Goal: Task Accomplishment & Management: Use online tool/utility

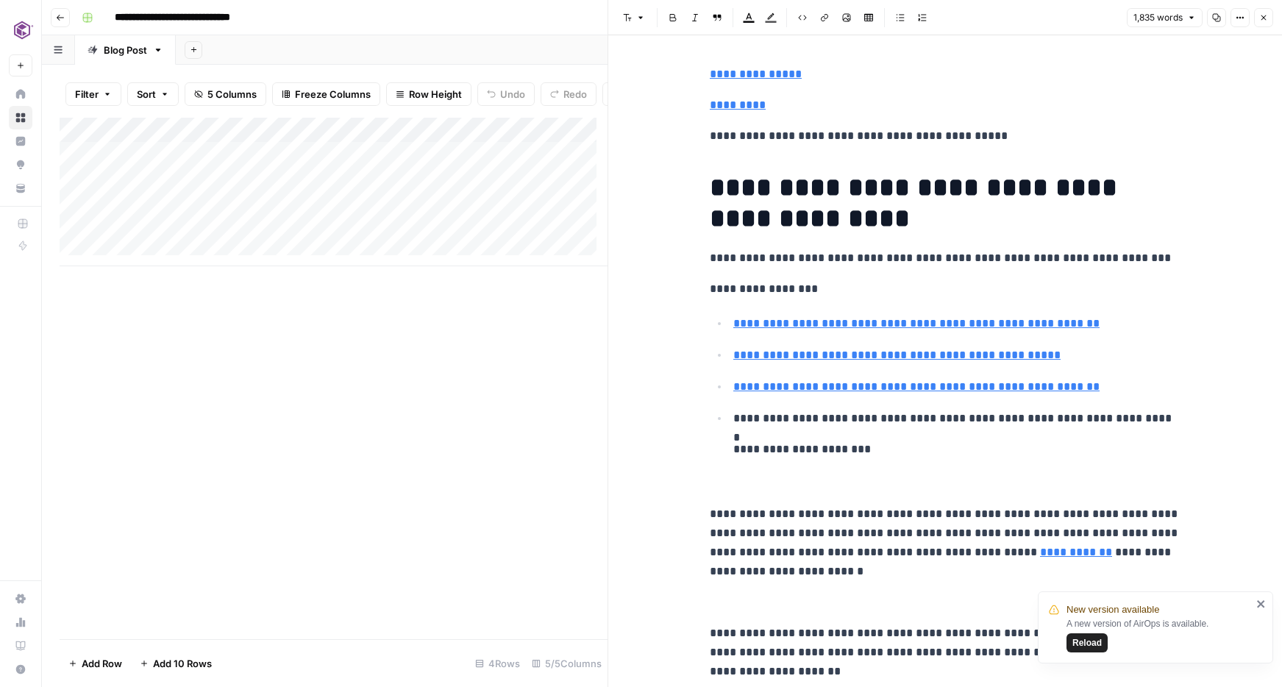
scroll to position [1326, 0]
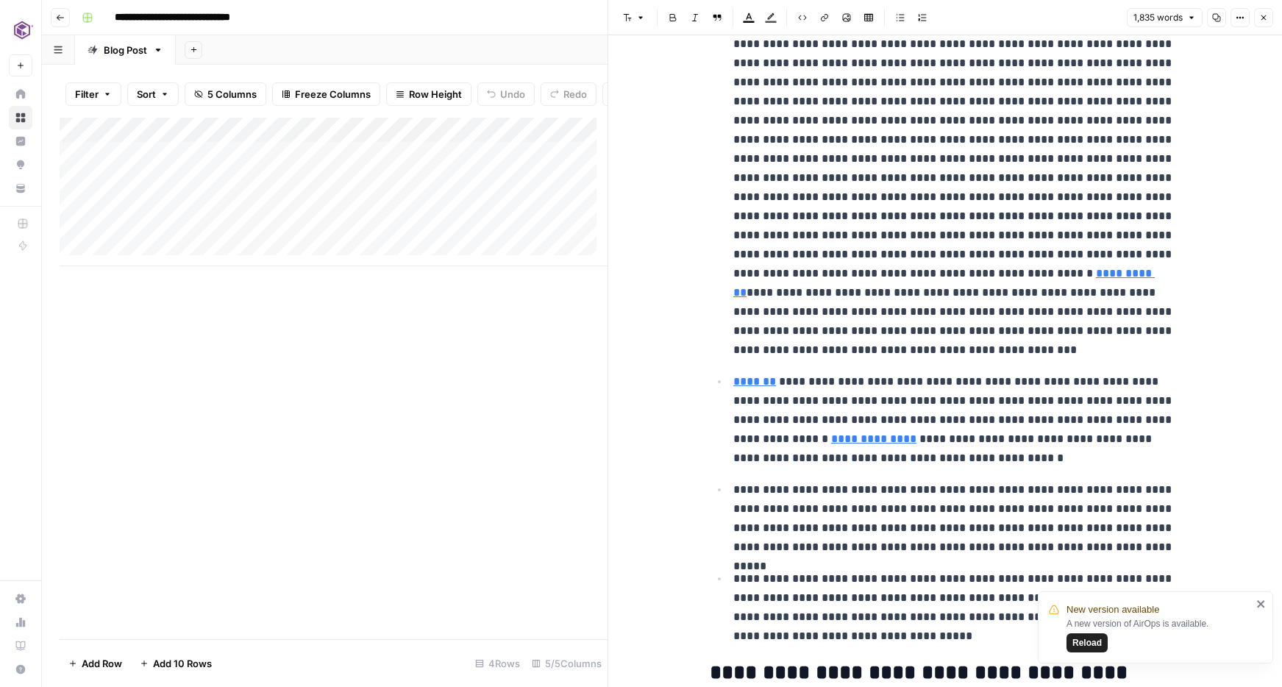
click at [1093, 645] on span "Reload" at bounding box center [1087, 642] width 29 height 13
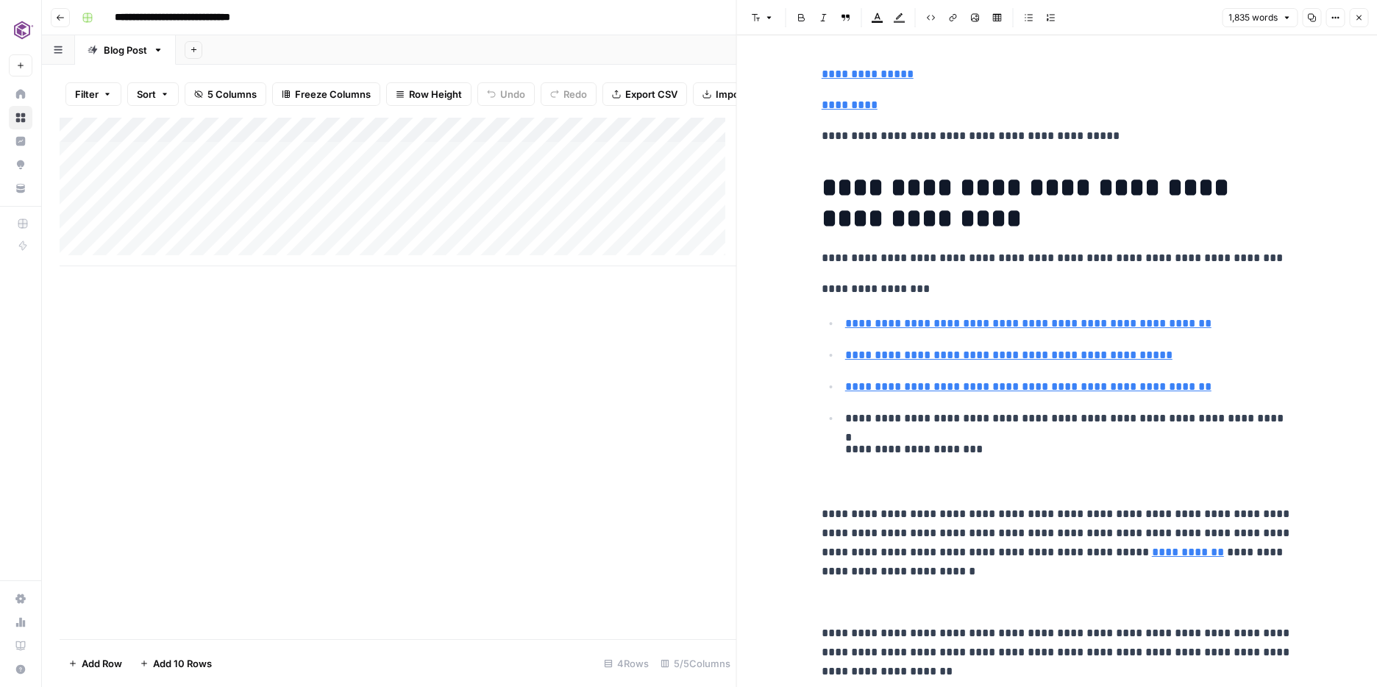
click at [1282, 18] on icon "button" at bounding box center [1335, 17] width 9 height 9
click at [711, 369] on div "Add Column" at bounding box center [398, 379] width 677 height 522
click at [1282, 17] on icon "button" at bounding box center [1359, 17] width 9 height 9
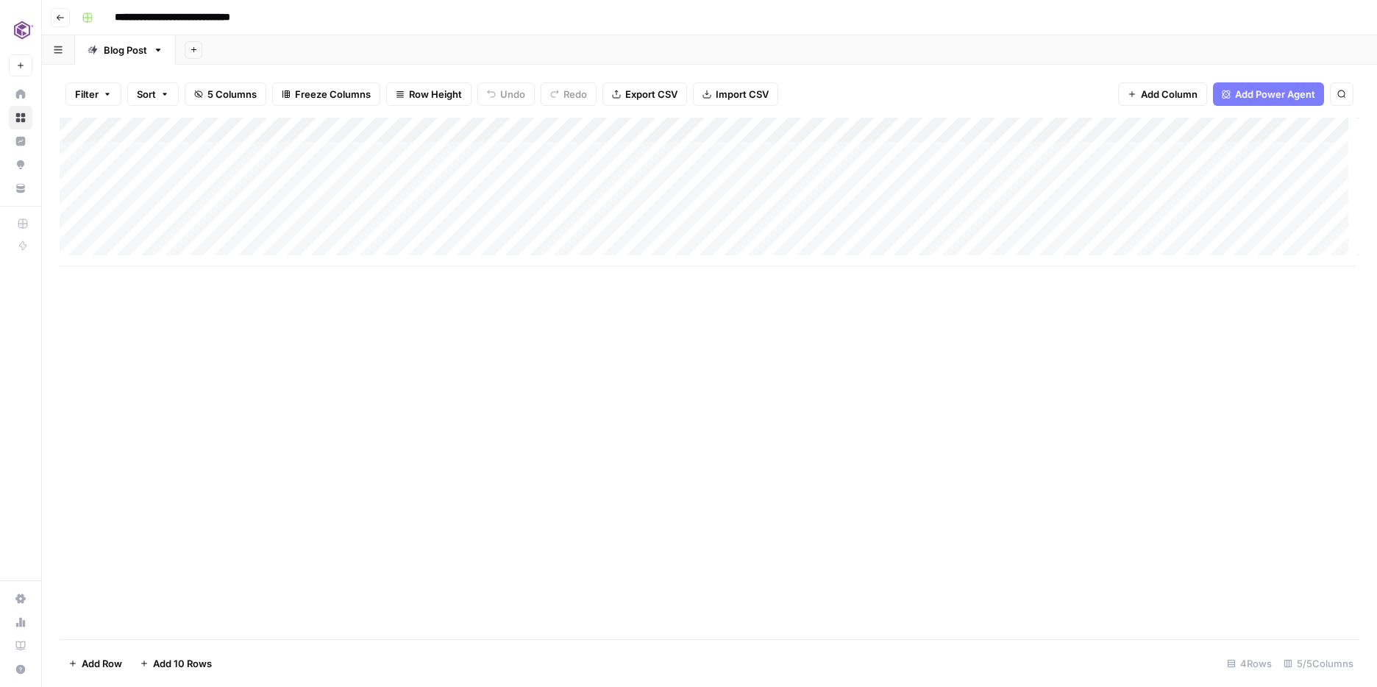
click at [864, 127] on div "Add Column" at bounding box center [710, 192] width 1300 height 149
click at [864, 49] on div "Add Sheet" at bounding box center [776, 49] width 1201 height 29
click at [864, 152] on div "Add Column" at bounding box center [710, 192] width 1300 height 149
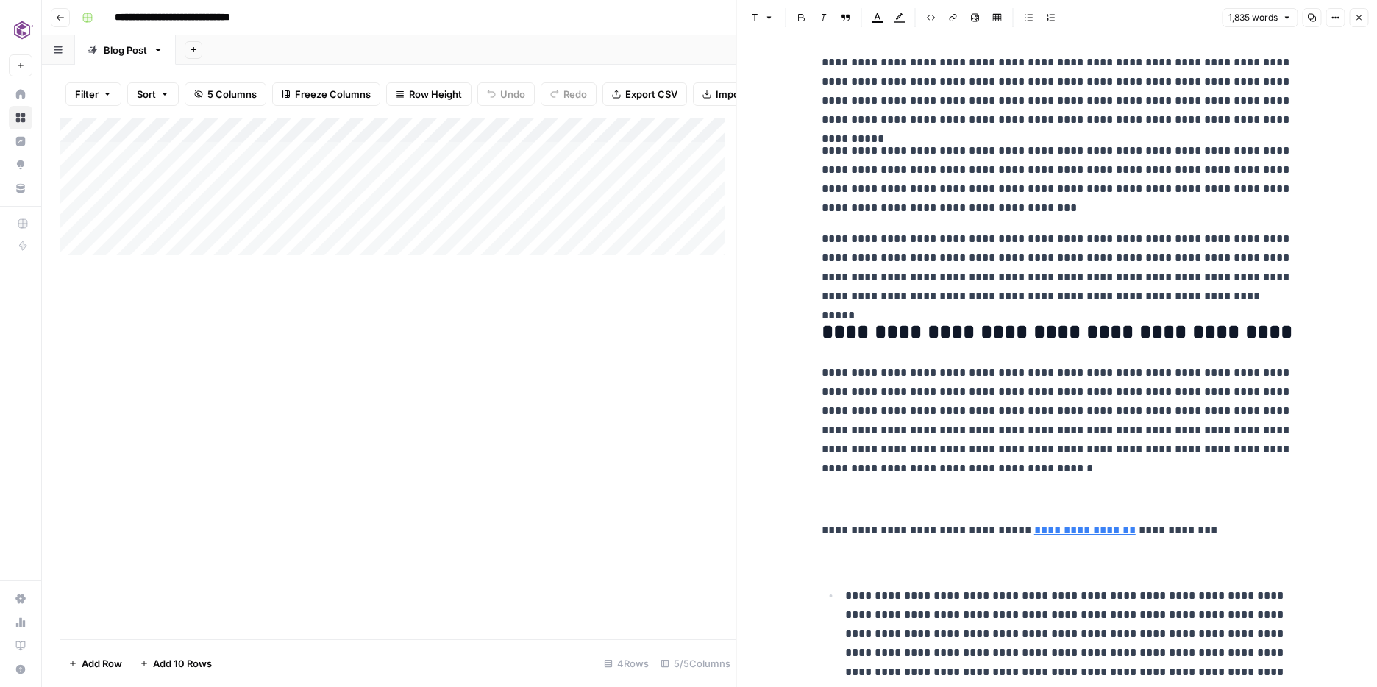
scroll to position [642, 0]
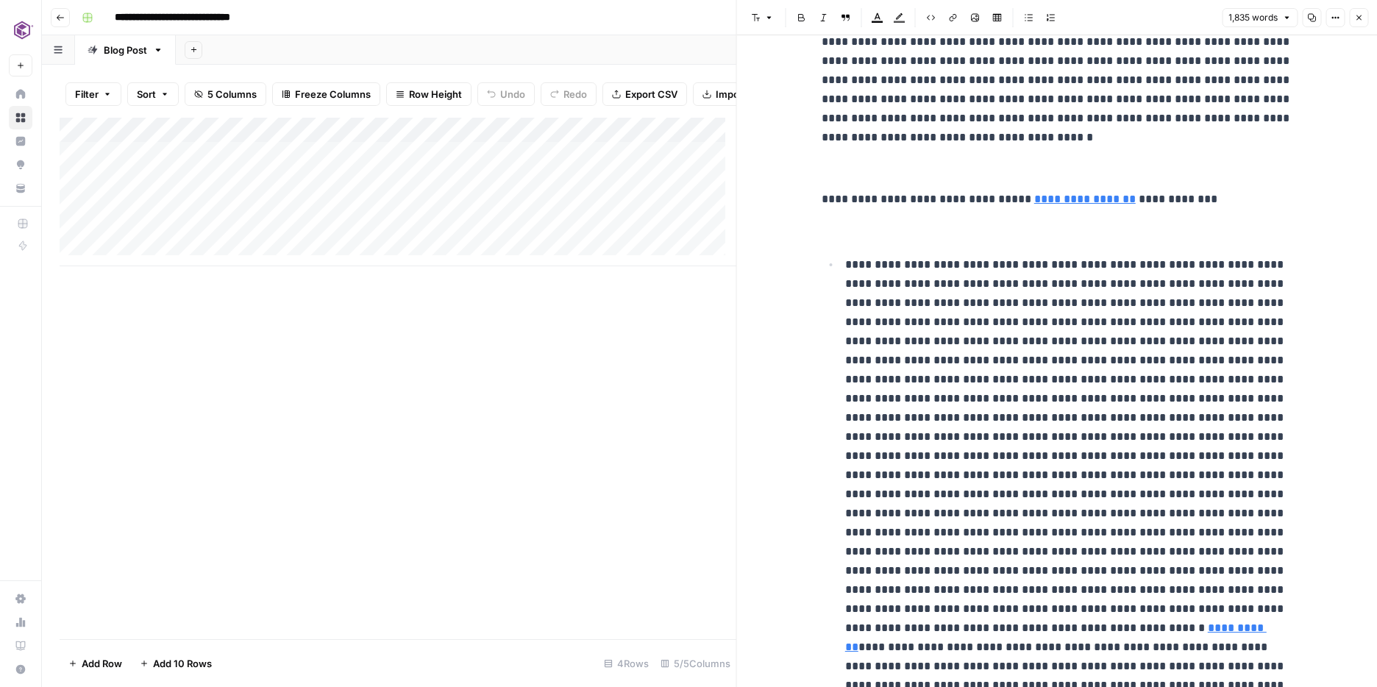
scroll to position [1361, 0]
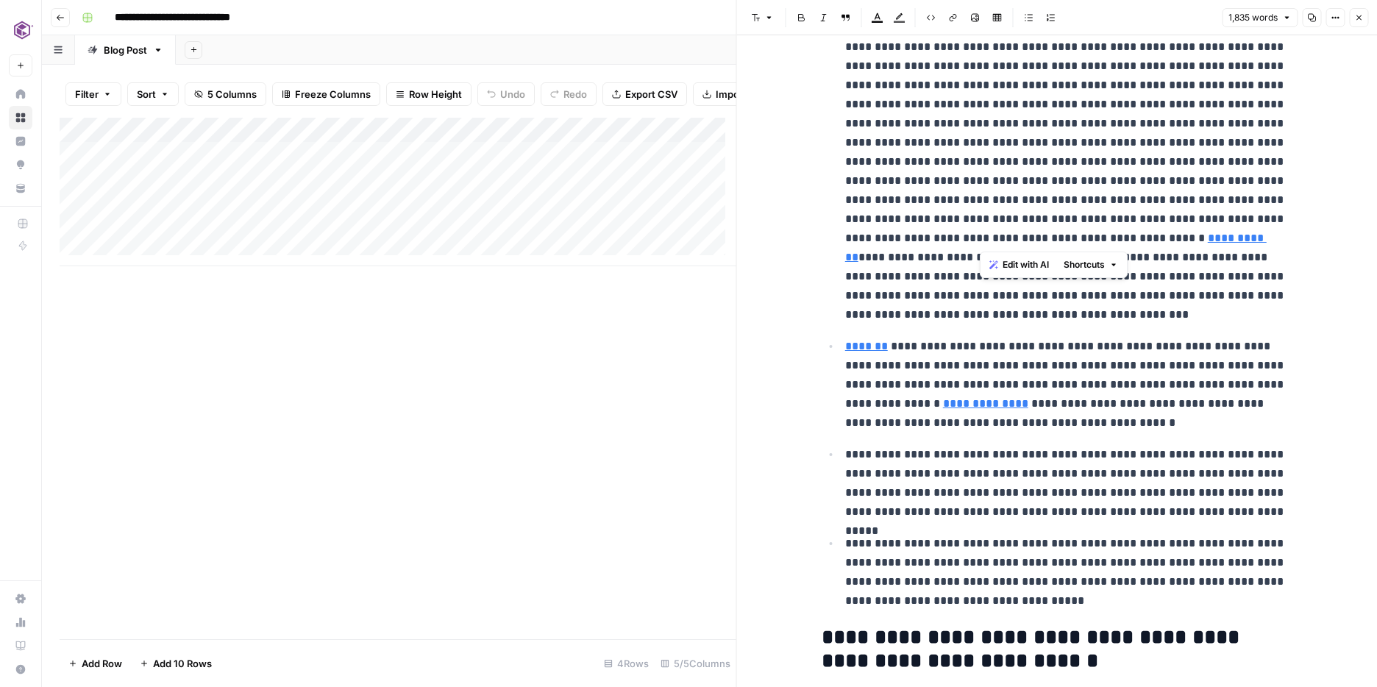
click at [1105, 267] on span "Shortcuts" at bounding box center [1084, 264] width 41 height 13
click at [1123, 316] on span "Correct grammar" at bounding box center [1133, 317] width 90 height 15
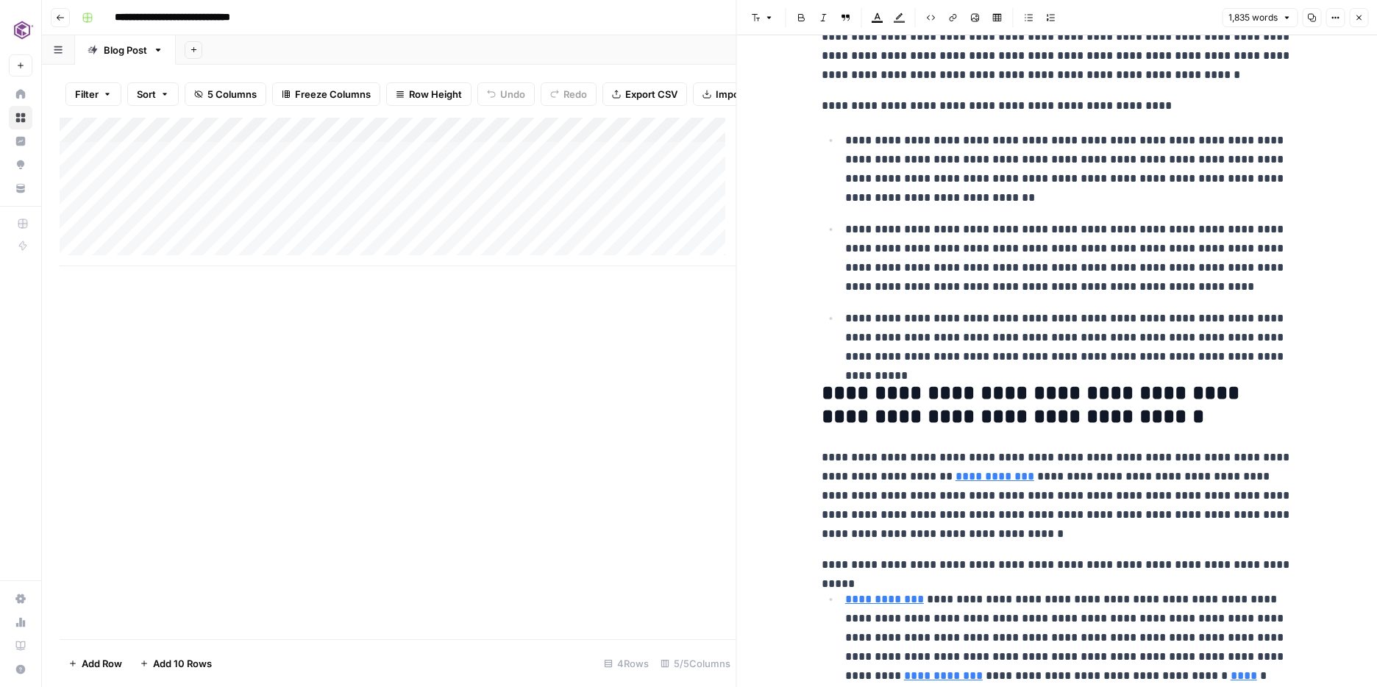
scroll to position [3487, 0]
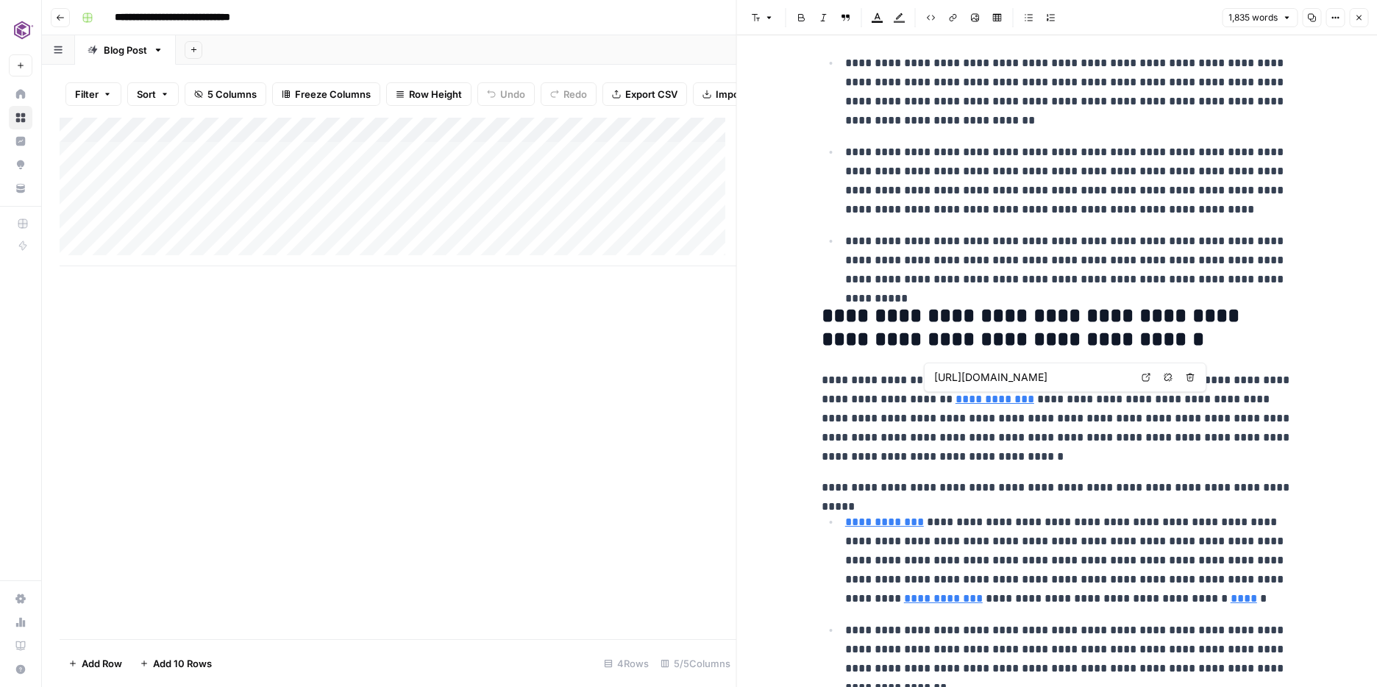
click at [965, 401] on link "**********" at bounding box center [995, 399] width 79 height 11
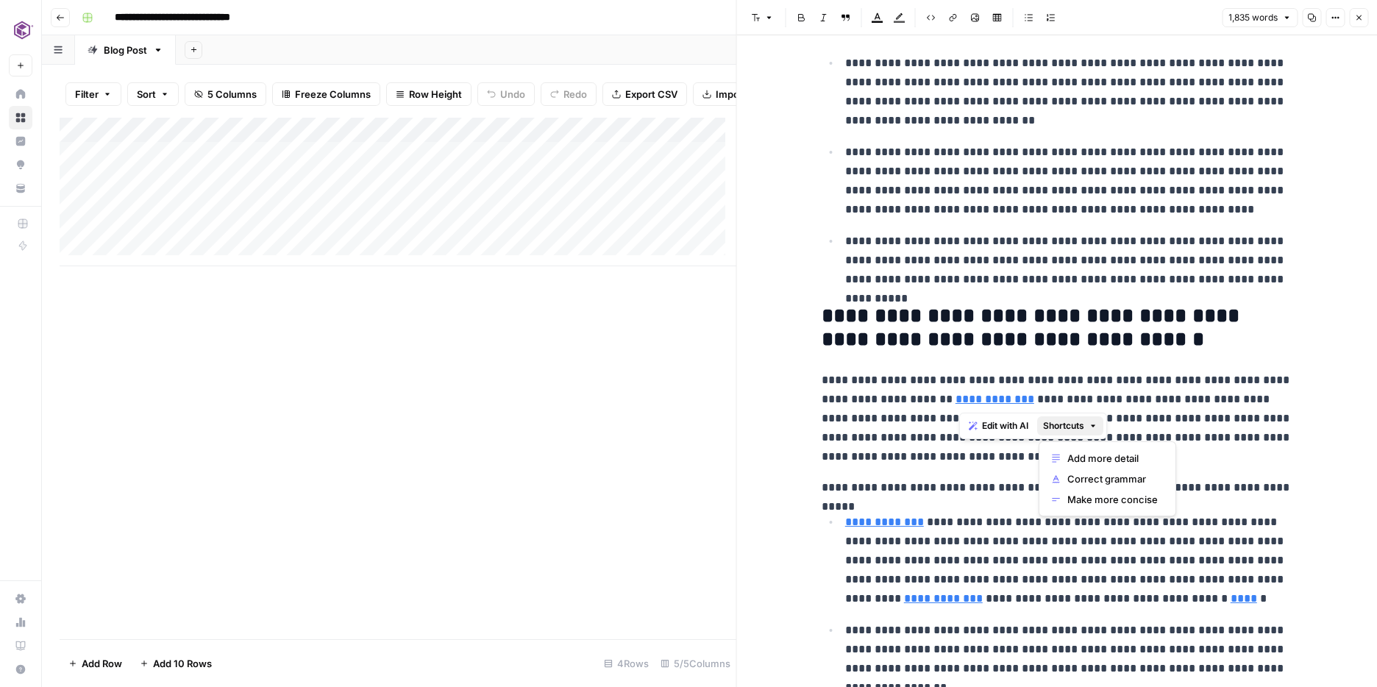
click at [1095, 428] on icon "button" at bounding box center [1093, 426] width 9 height 9
click at [1091, 476] on span "Correct grammar" at bounding box center [1113, 479] width 90 height 15
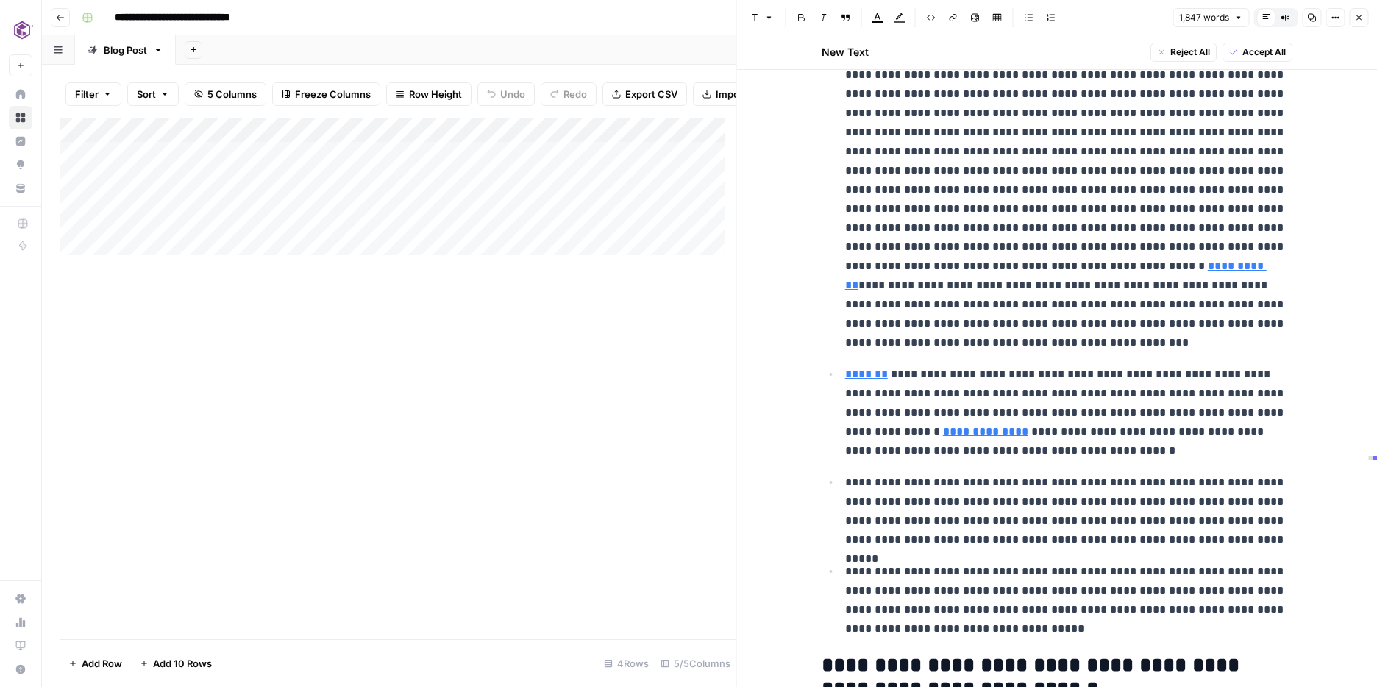
scroll to position [1374, 0]
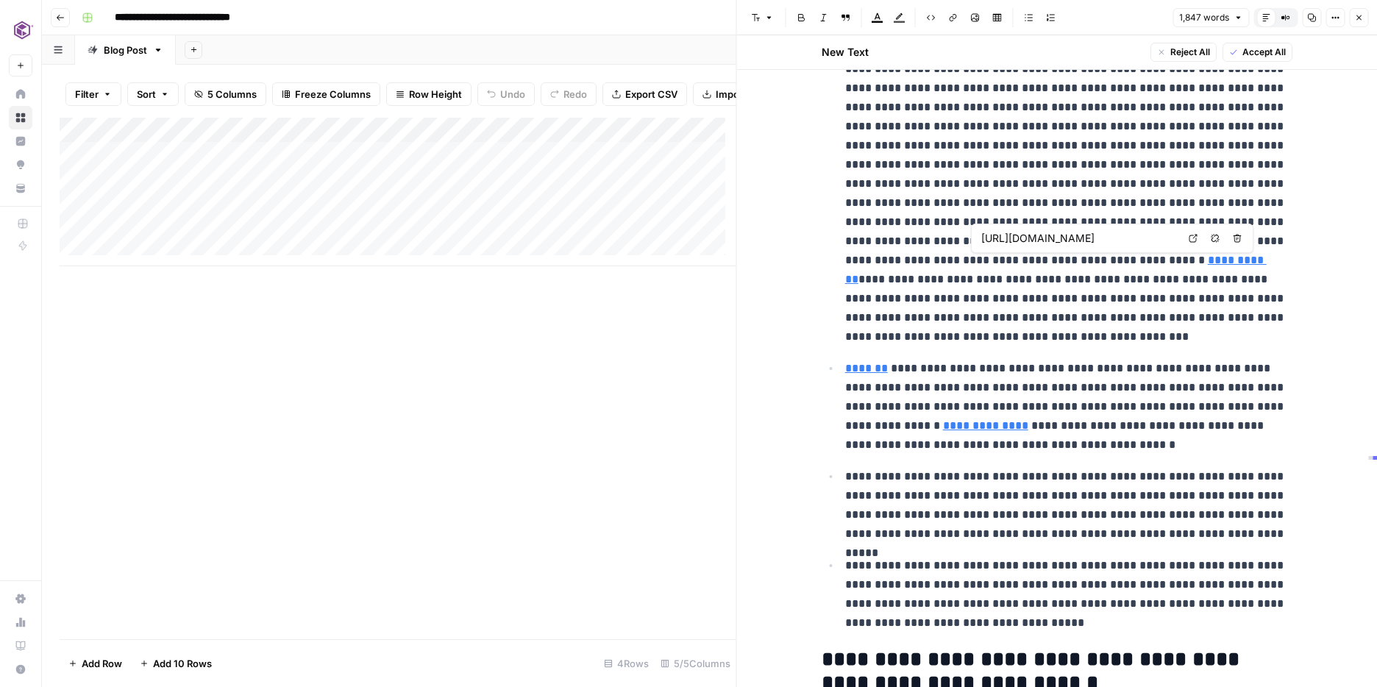
click at [1018, 263] on link "**********" at bounding box center [1056, 270] width 422 height 30
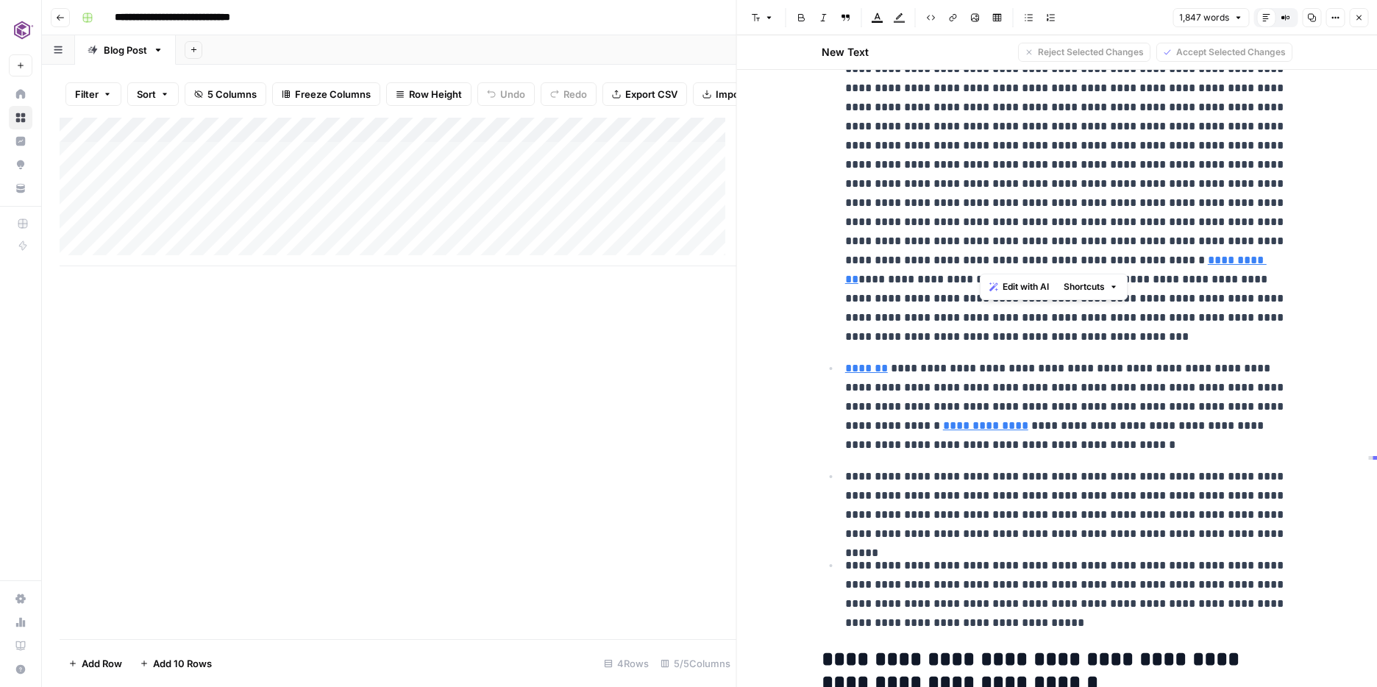
click at [1107, 281] on button "Shortcuts" at bounding box center [1091, 286] width 66 height 19
click at [1107, 338] on span "Correct grammar" at bounding box center [1133, 340] width 90 height 15
click at [951, 486] on p "**********" at bounding box center [1068, 505] width 447 height 77
click at [1098, 287] on span "Shortcuts" at bounding box center [1084, 286] width 41 height 13
click at [1110, 342] on span "Correct grammar" at bounding box center [1133, 340] width 90 height 15
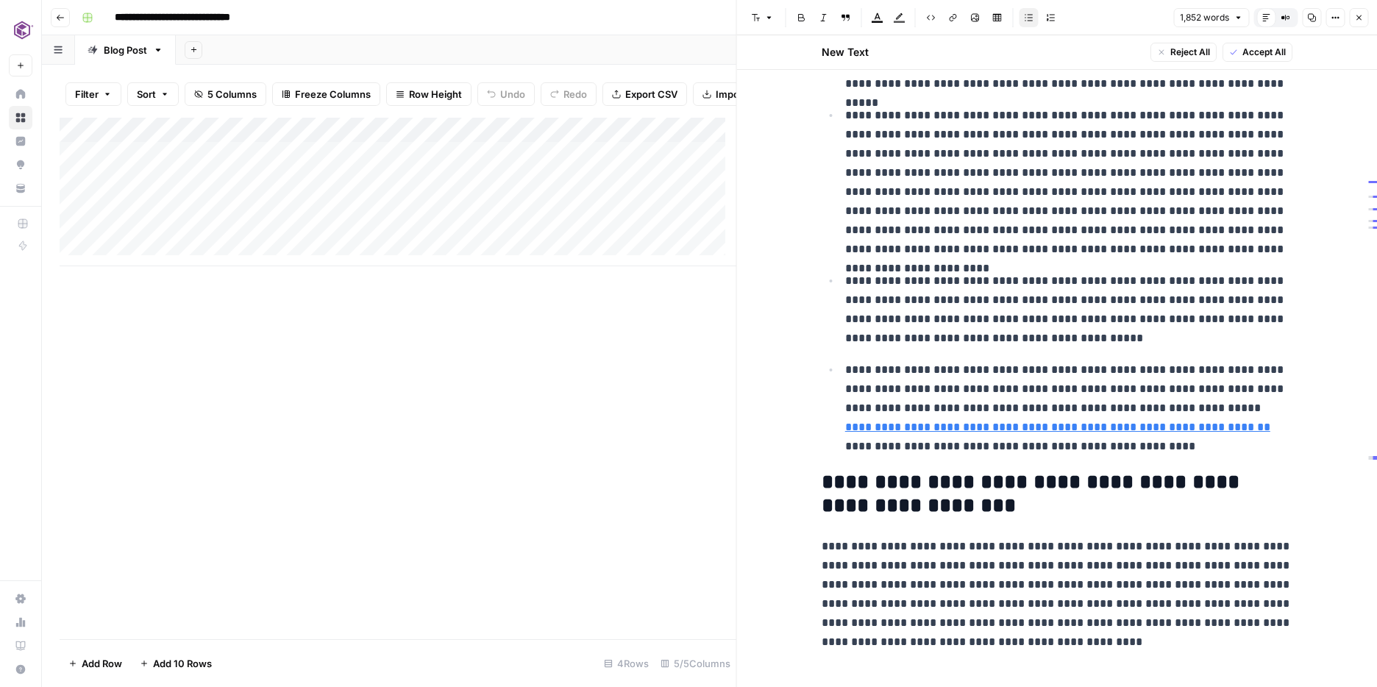
scroll to position [2673, 0]
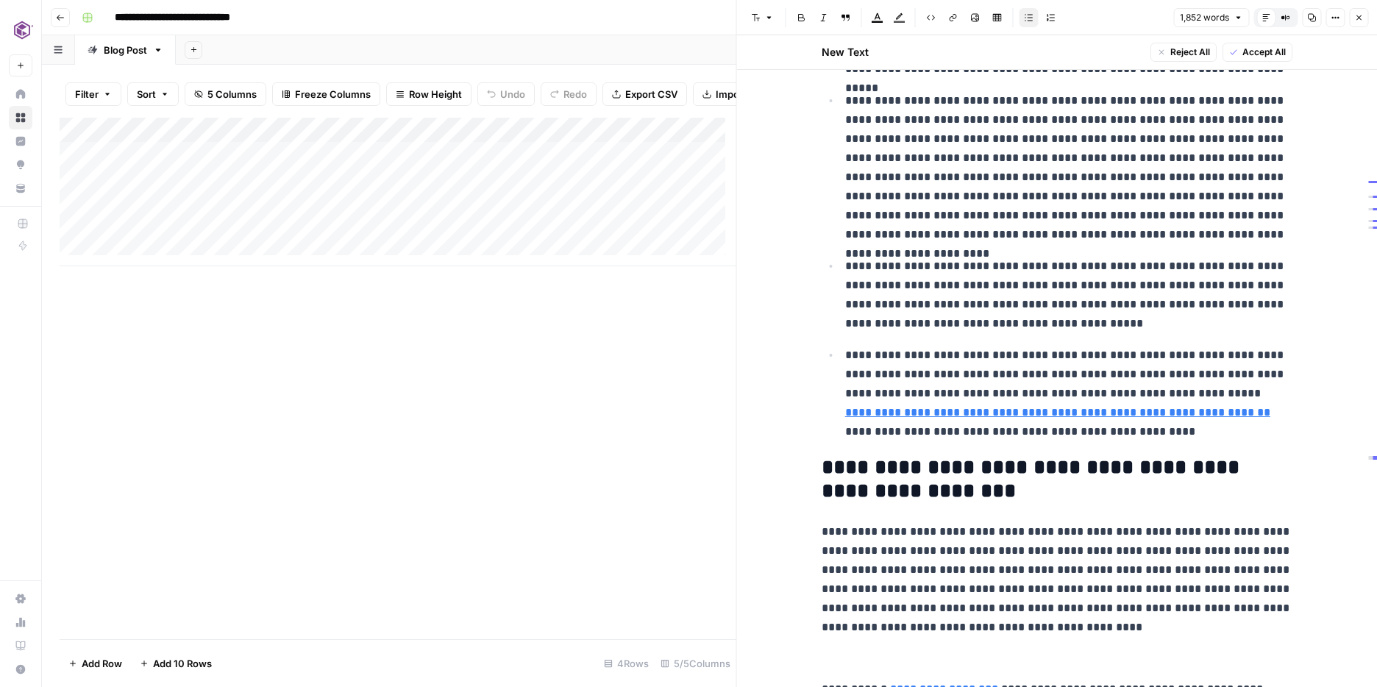
click at [1118, 413] on link "**********" at bounding box center [1057, 412] width 425 height 11
click at [1052, 416] on link "**********" at bounding box center [1057, 412] width 425 height 11
click at [1052, 413] on link "**********" at bounding box center [1057, 412] width 425 height 11
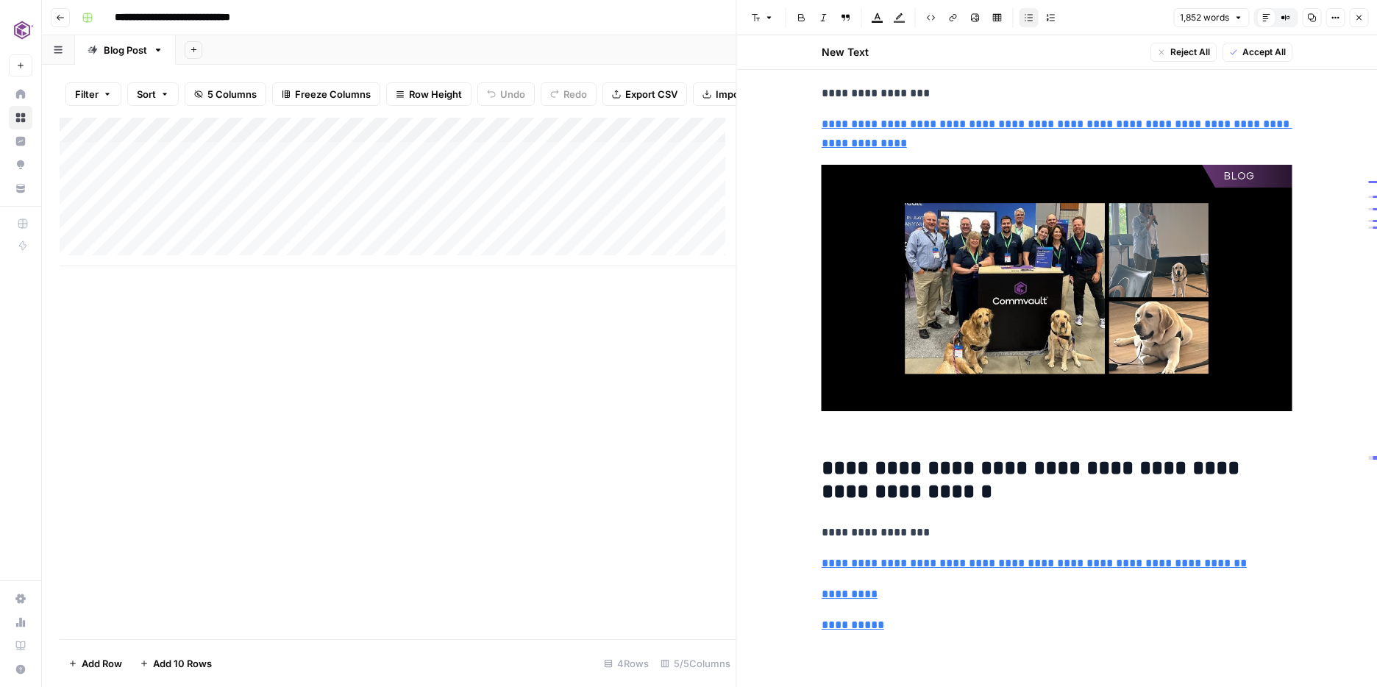
scroll to position [5324, 0]
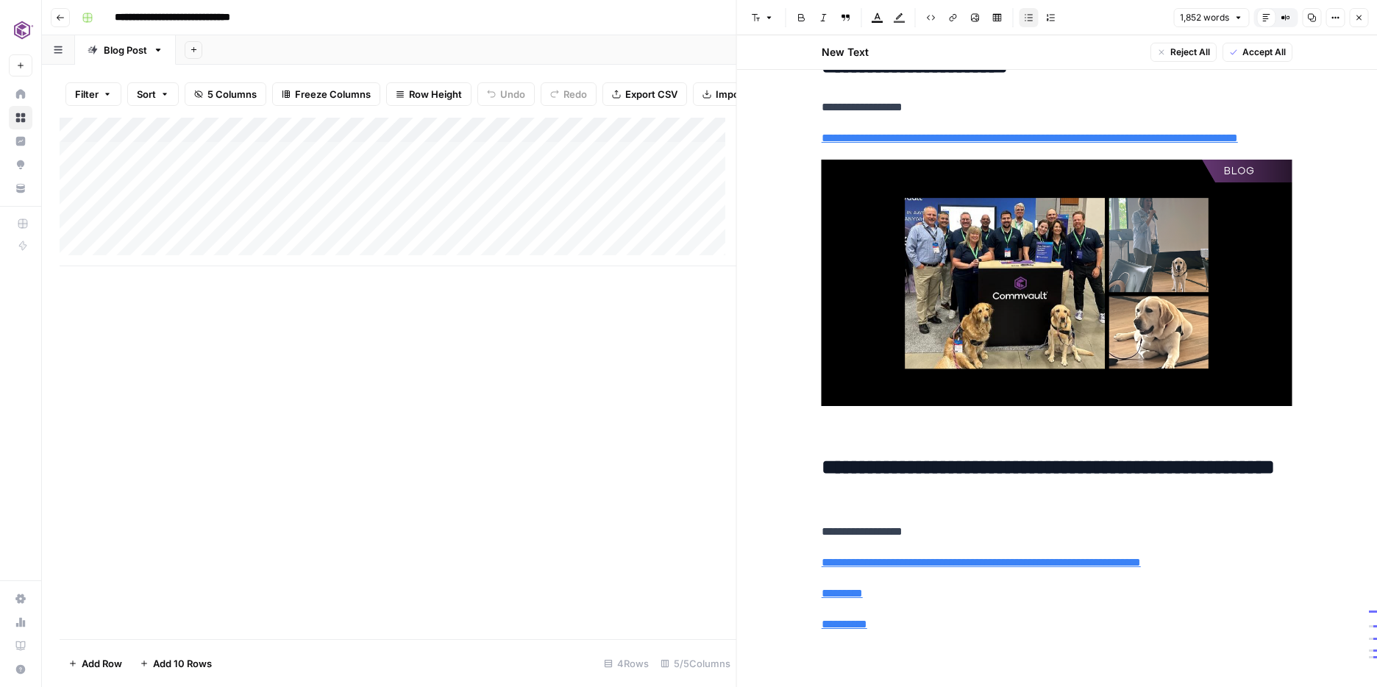
click at [687, 145] on div "Add Column" at bounding box center [398, 192] width 677 height 149
click at [1282, 20] on icon "button" at bounding box center [1359, 17] width 9 height 9
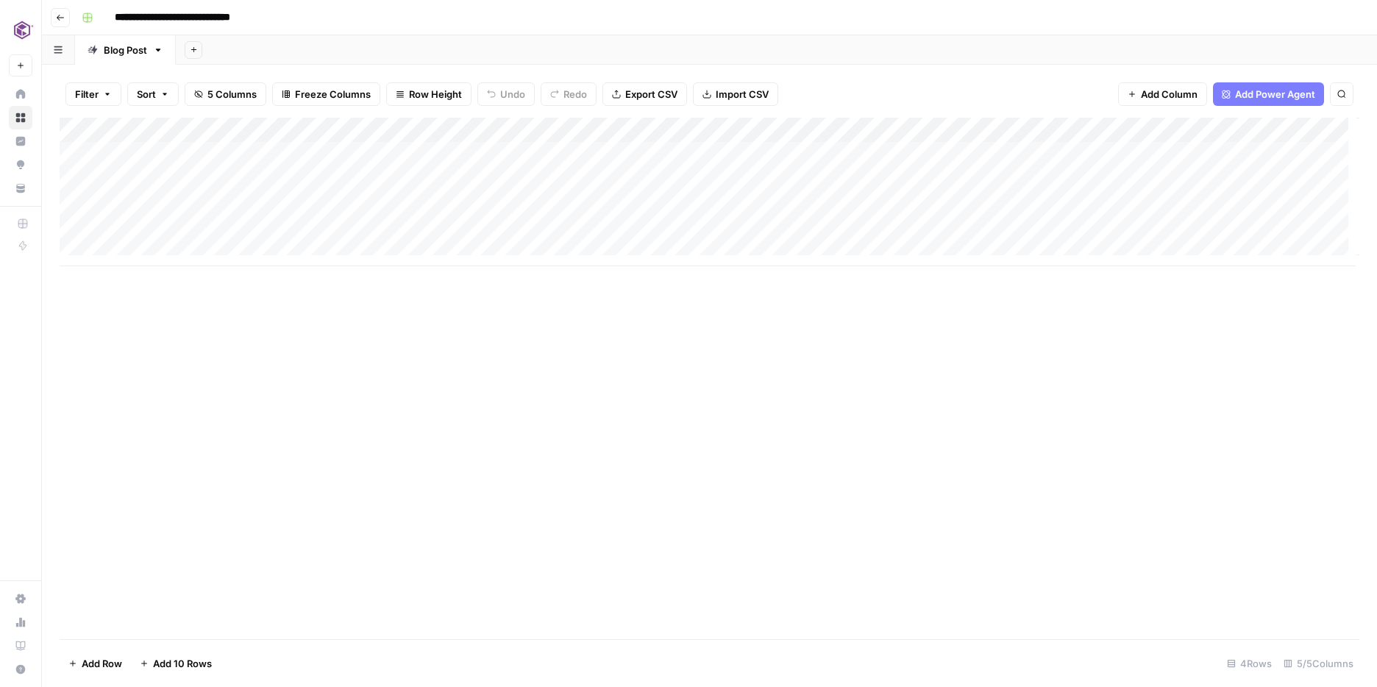
click at [864, 126] on div "Add Column" at bounding box center [710, 192] width 1300 height 149
click at [696, 169] on input "Updated Article with Internal Links (HTML)" at bounding box center [726, 165] width 149 height 15
click at [62, 51] on icon "button" at bounding box center [58, 50] width 9 height 8
click at [306, 20] on div "**********" at bounding box center [719, 18] width 1287 height 24
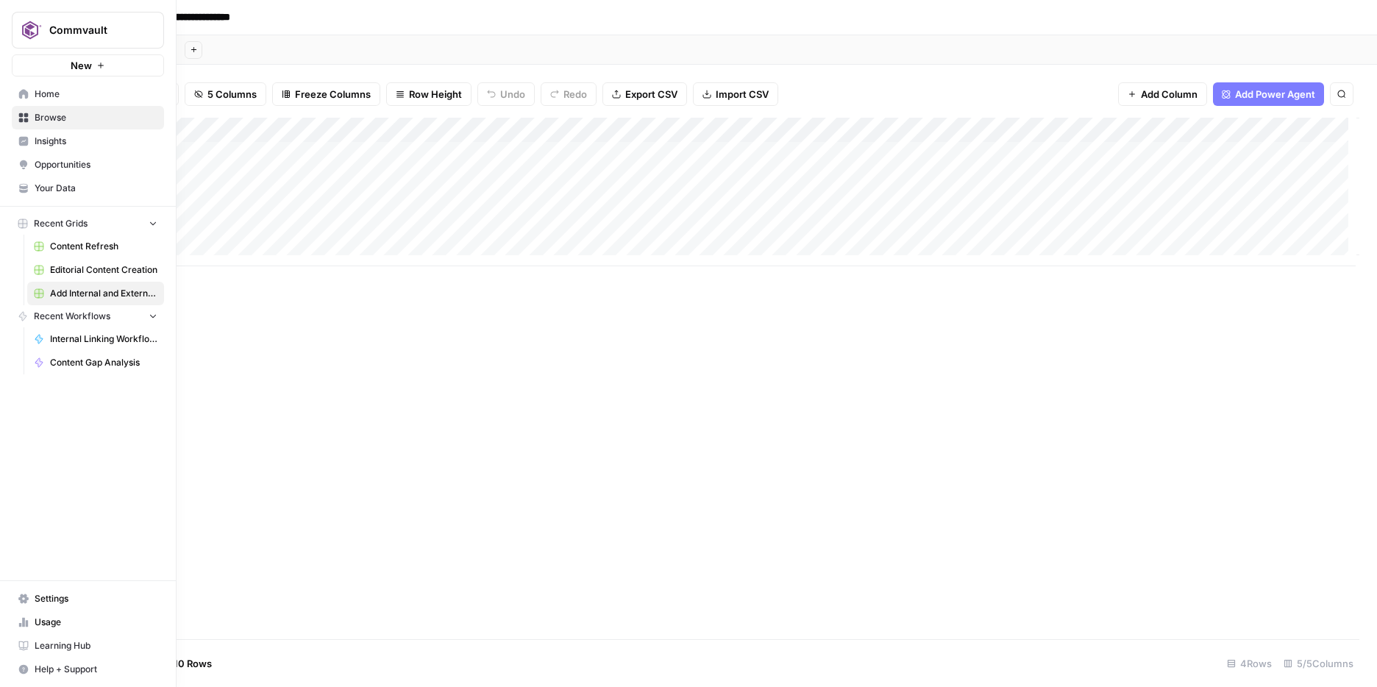
click at [97, 334] on span "Internal Linking Workflow_Blogs" at bounding box center [103, 339] width 107 height 13
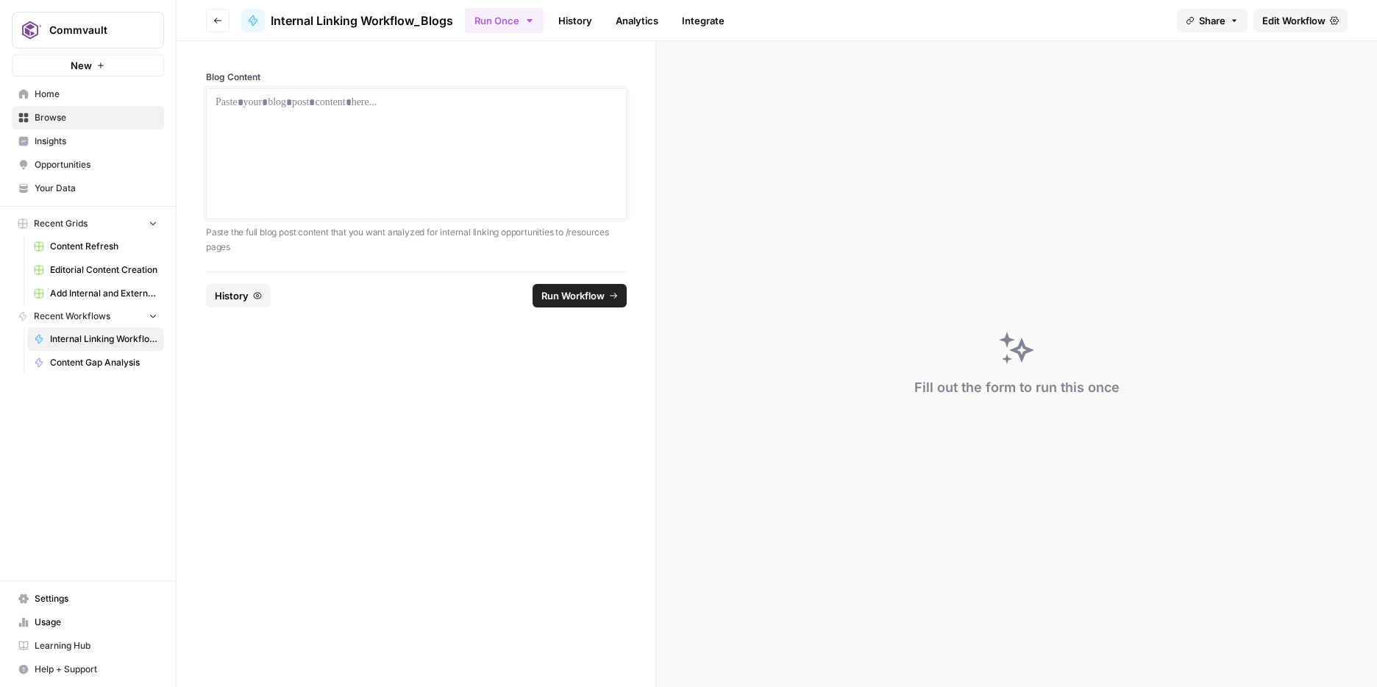
click at [366, 157] on div at bounding box center [417, 154] width 402 height 118
click at [385, 129] on div at bounding box center [417, 154] width 402 height 118
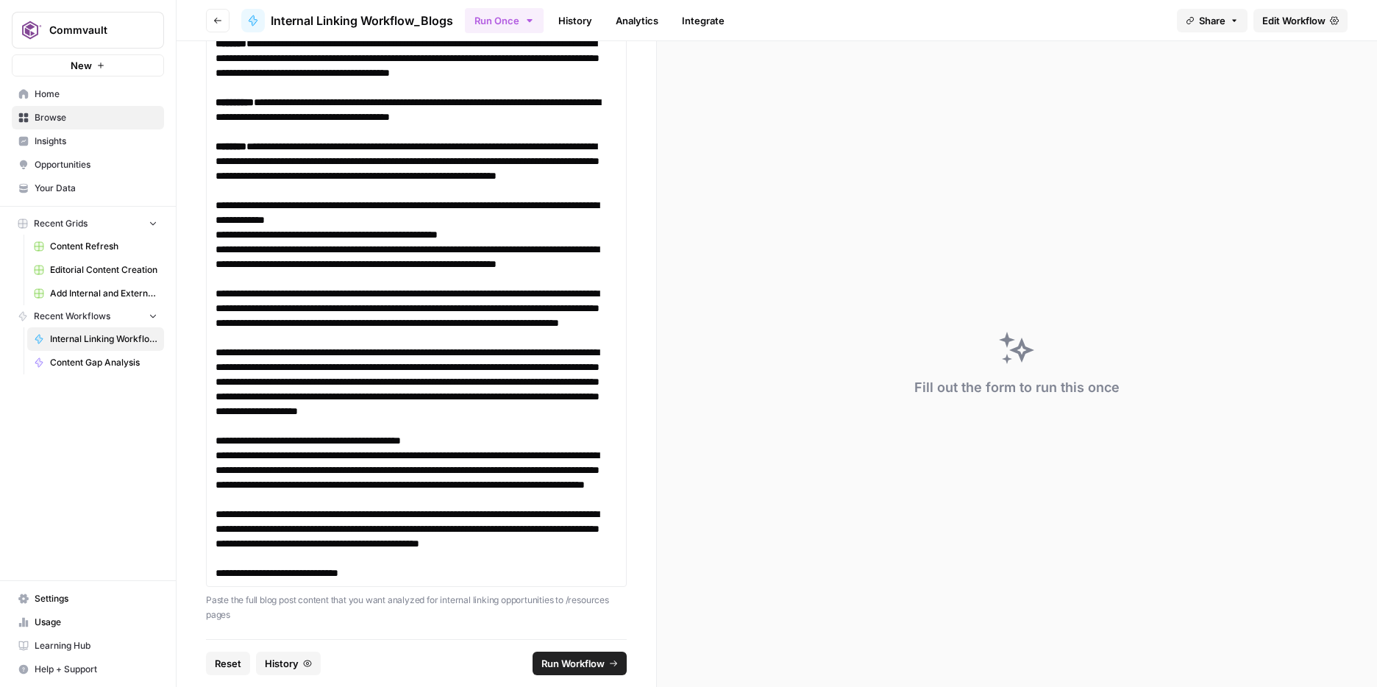
click at [581, 667] on span "Run Workflow" at bounding box center [573, 663] width 63 height 15
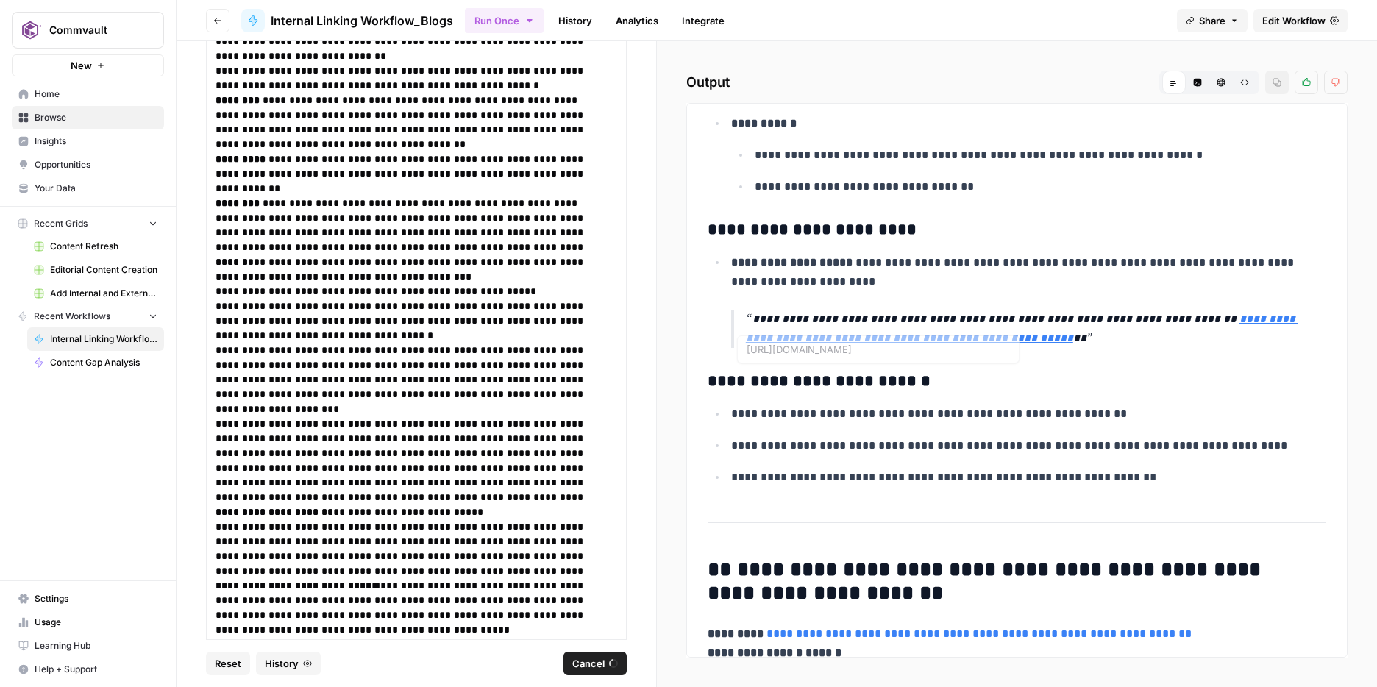
scroll to position [784, 0]
click at [961, 337] on link "**********" at bounding box center [1022, 328] width 553 height 30
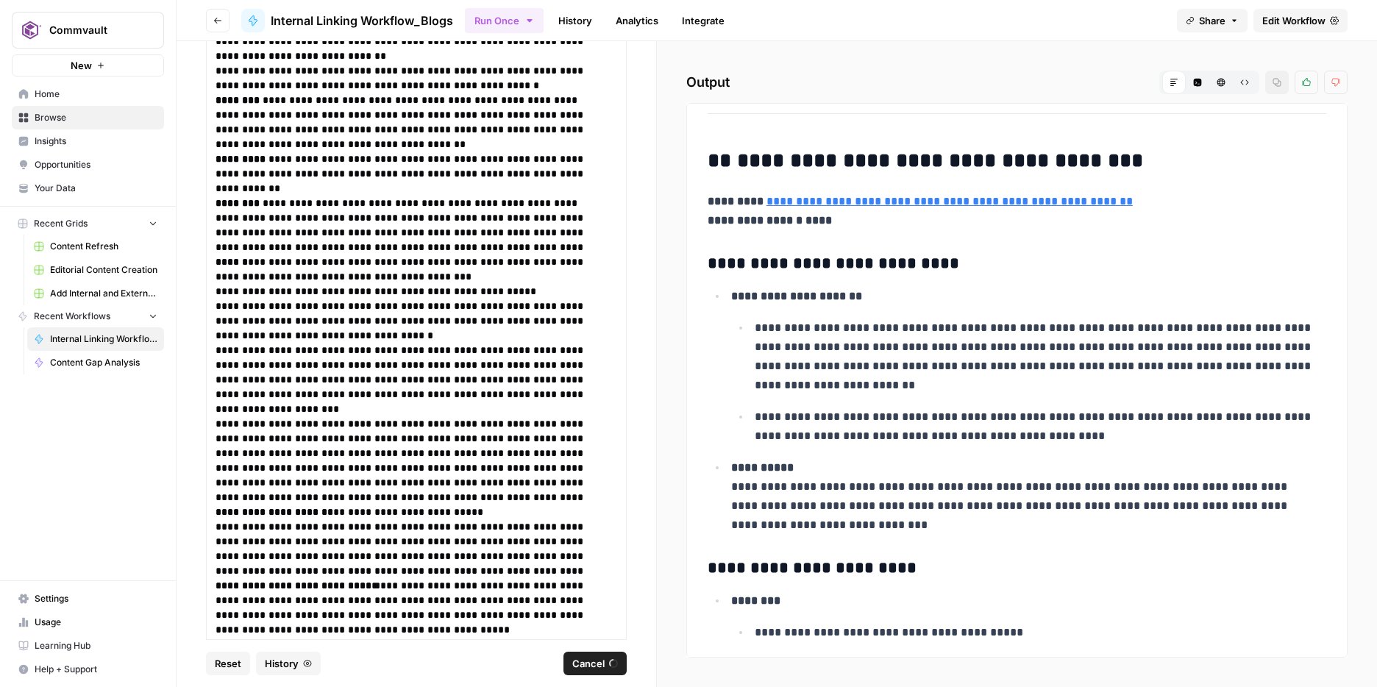
scroll to position [0, 0]
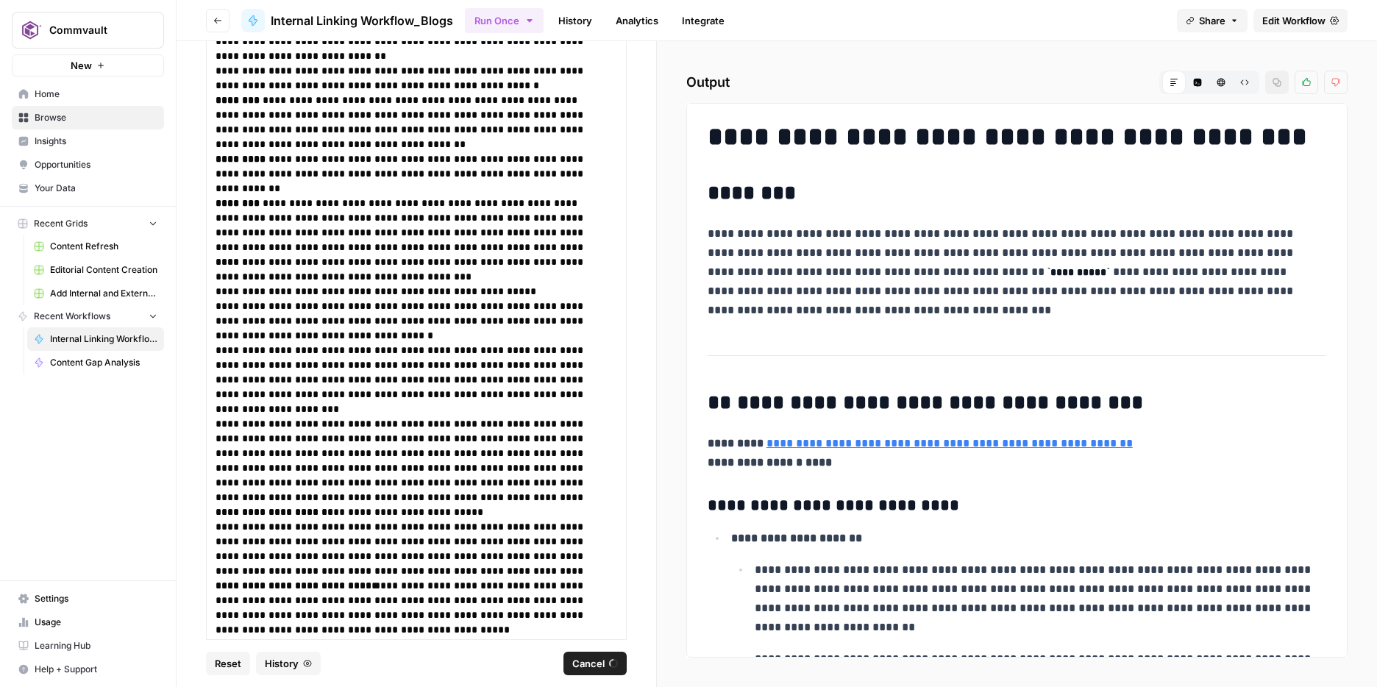
click at [570, 666] on button "Cancel" at bounding box center [595, 664] width 63 height 24
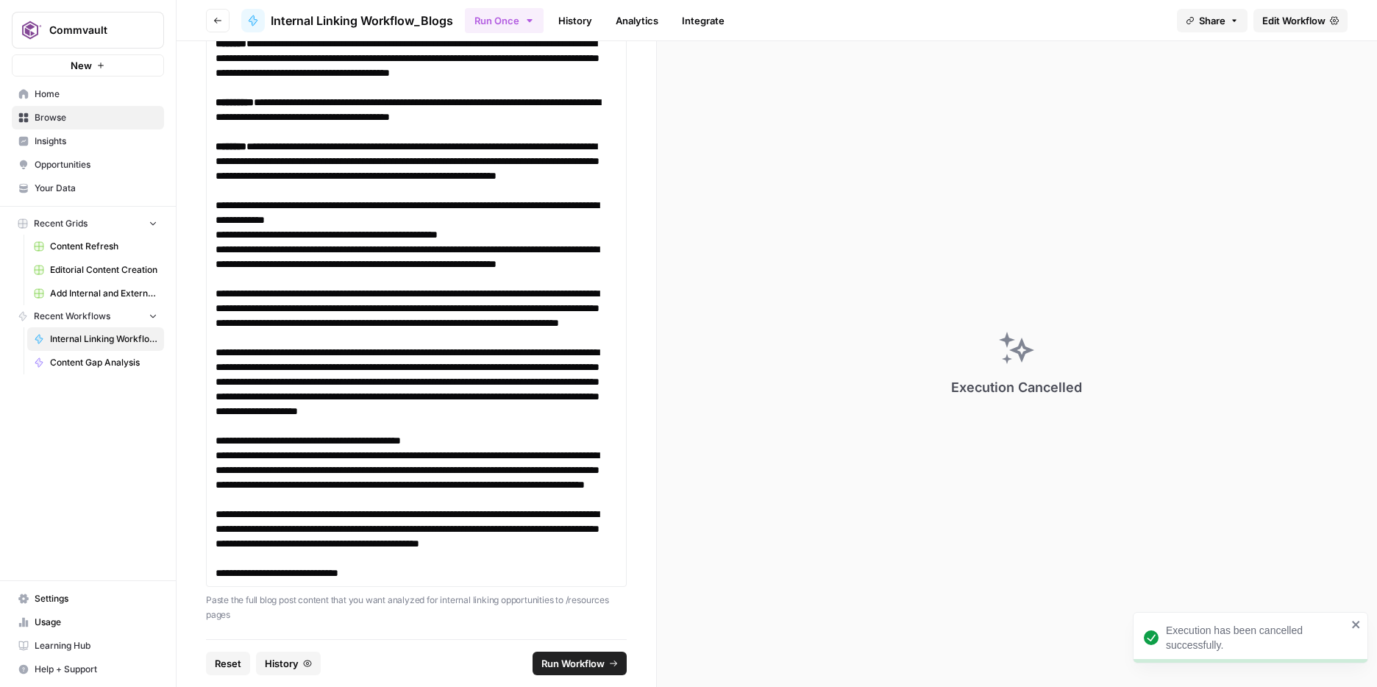
click at [216, 18] on icon "button" at bounding box center [217, 21] width 7 height 6
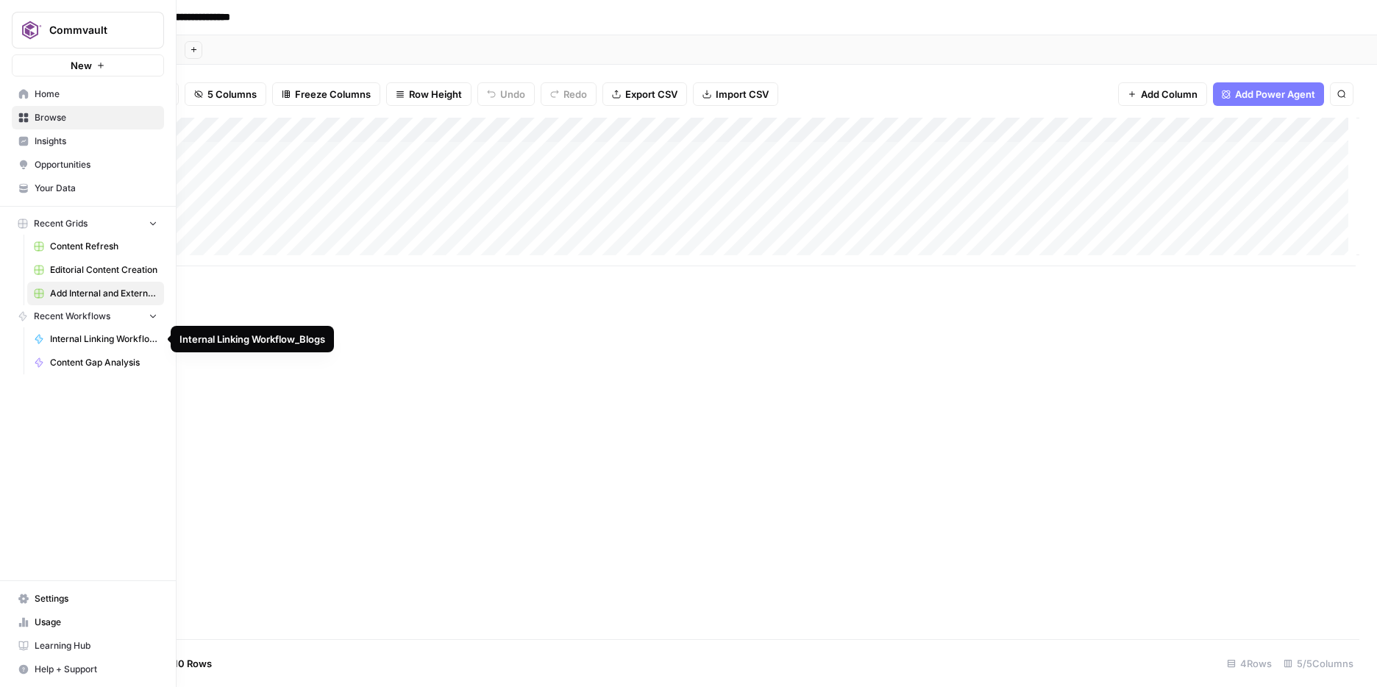
click at [94, 336] on span "Internal Linking Workflow_Blogs" at bounding box center [103, 339] width 107 height 13
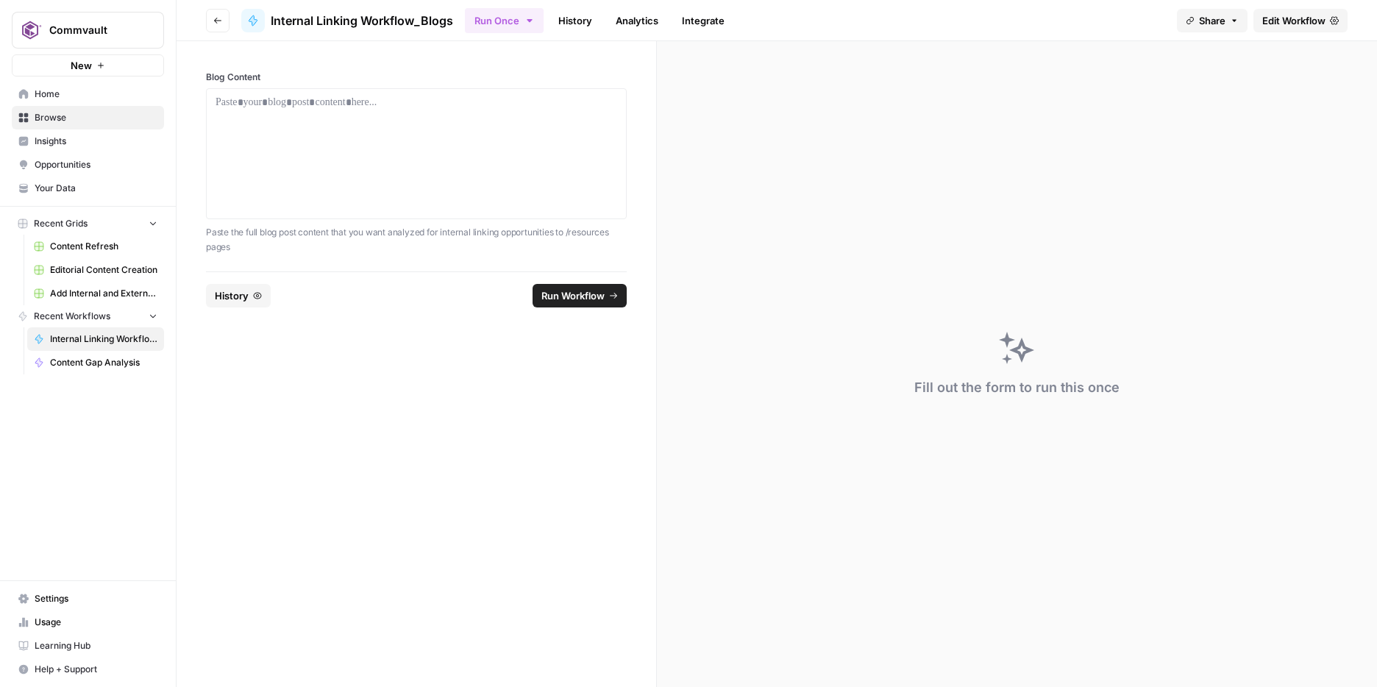
click at [1282, 19] on span "Edit Workflow" at bounding box center [1294, 20] width 63 height 15
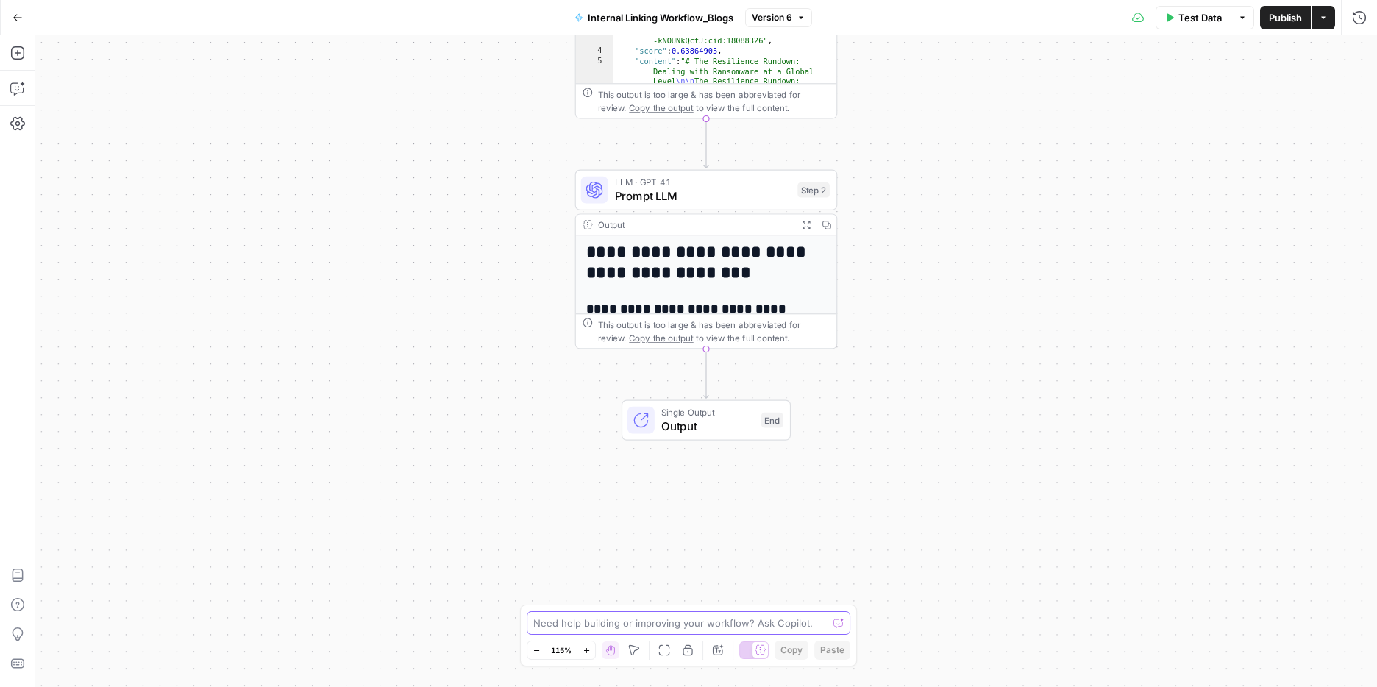
click at [567, 625] on textarea at bounding box center [680, 623] width 294 height 15
type textarea "I"
click at [726, 610] on textarea "Update the workflow so that users can either paste the blog copy and run workfl…" at bounding box center [674, 608] width 283 height 44
type textarea "Update the workflow so that users can either paste the blog copy and run workfl…"
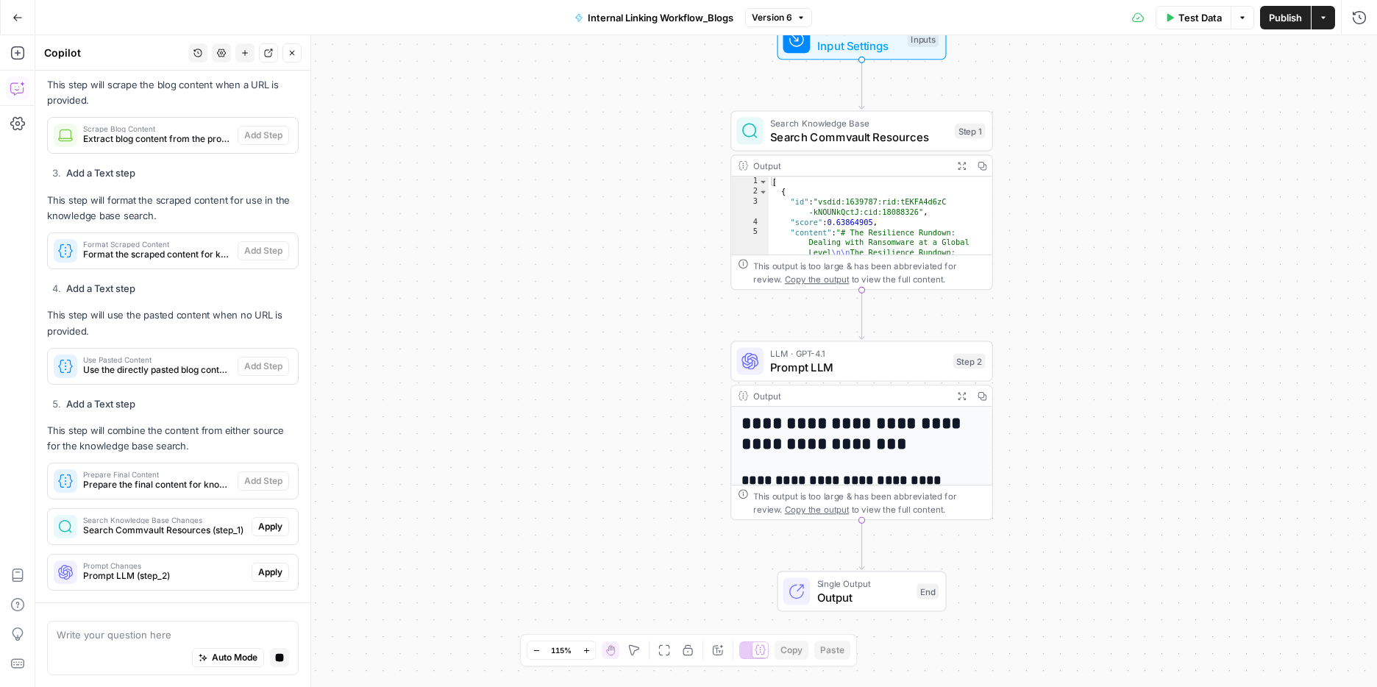
scroll to position [736, 0]
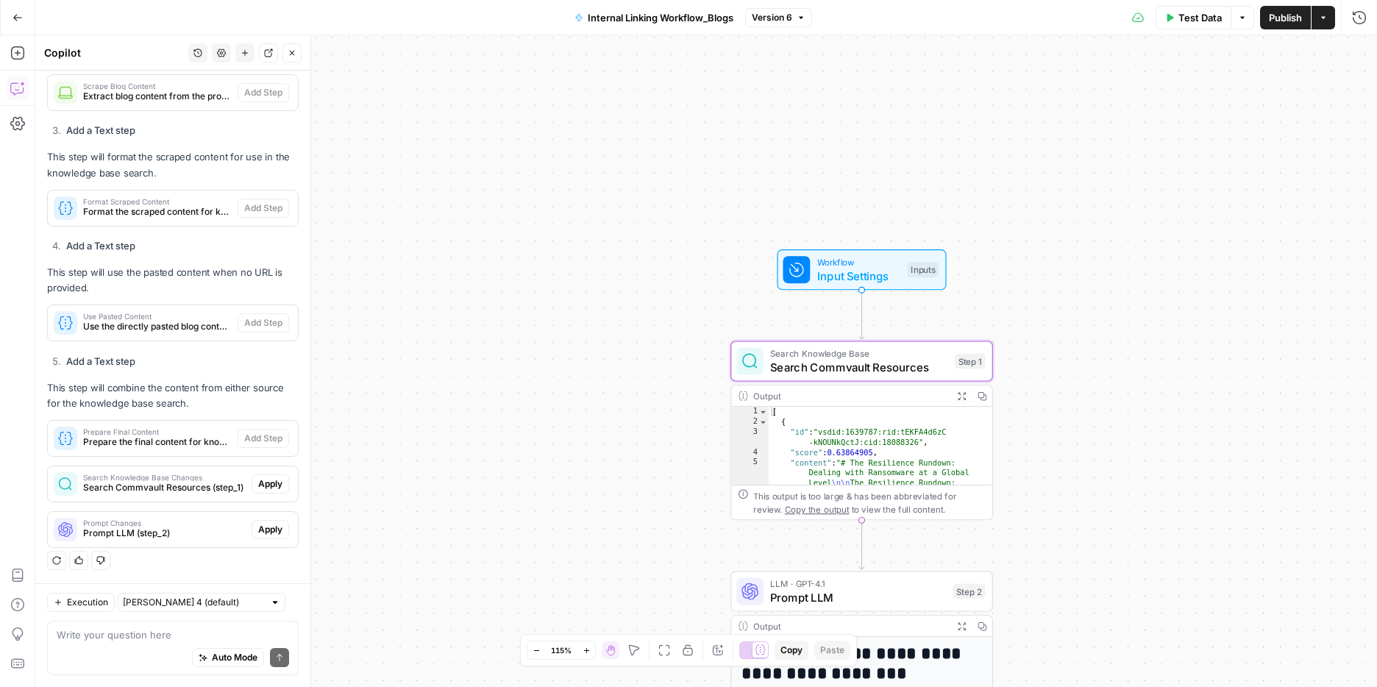
click at [234, 478] on div "Search Knowledge Base Changes Search Commvault Resources (step_1)" at bounding box center [150, 483] width 204 height 35
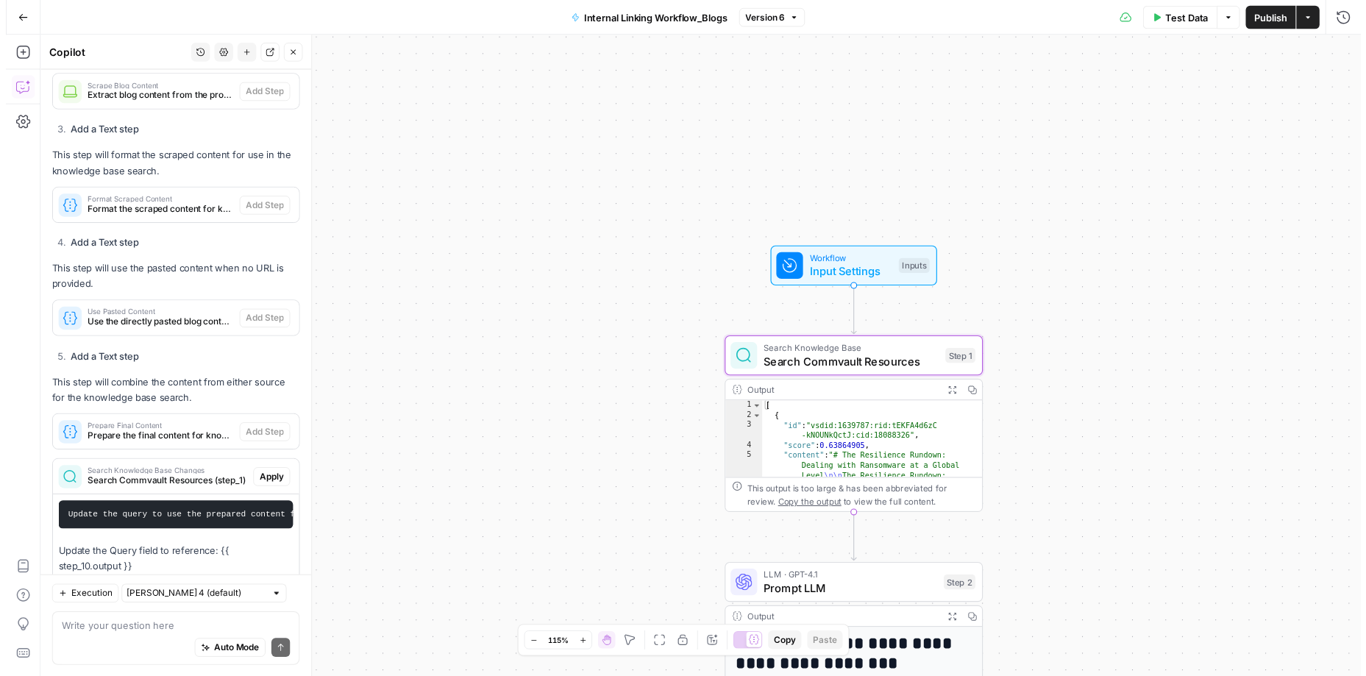
scroll to position [834, 0]
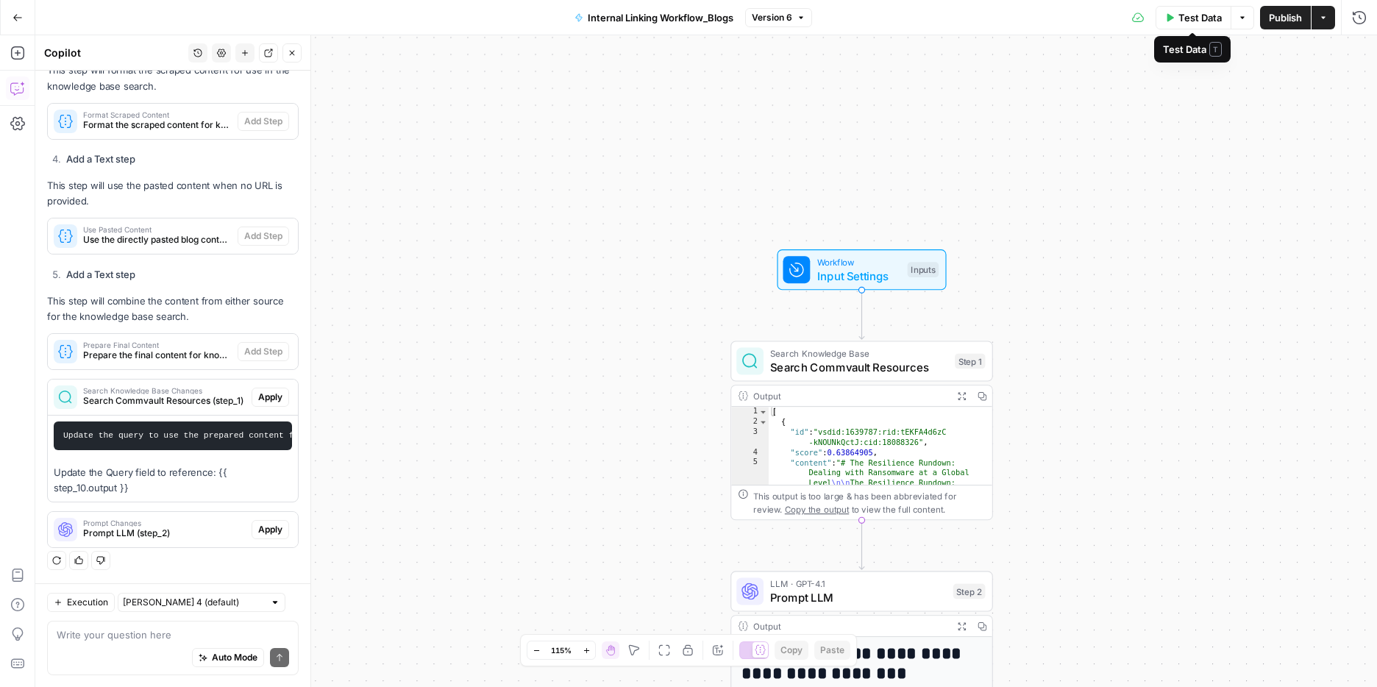
click at [1204, 15] on span "Test Data" at bounding box center [1200, 17] width 43 height 15
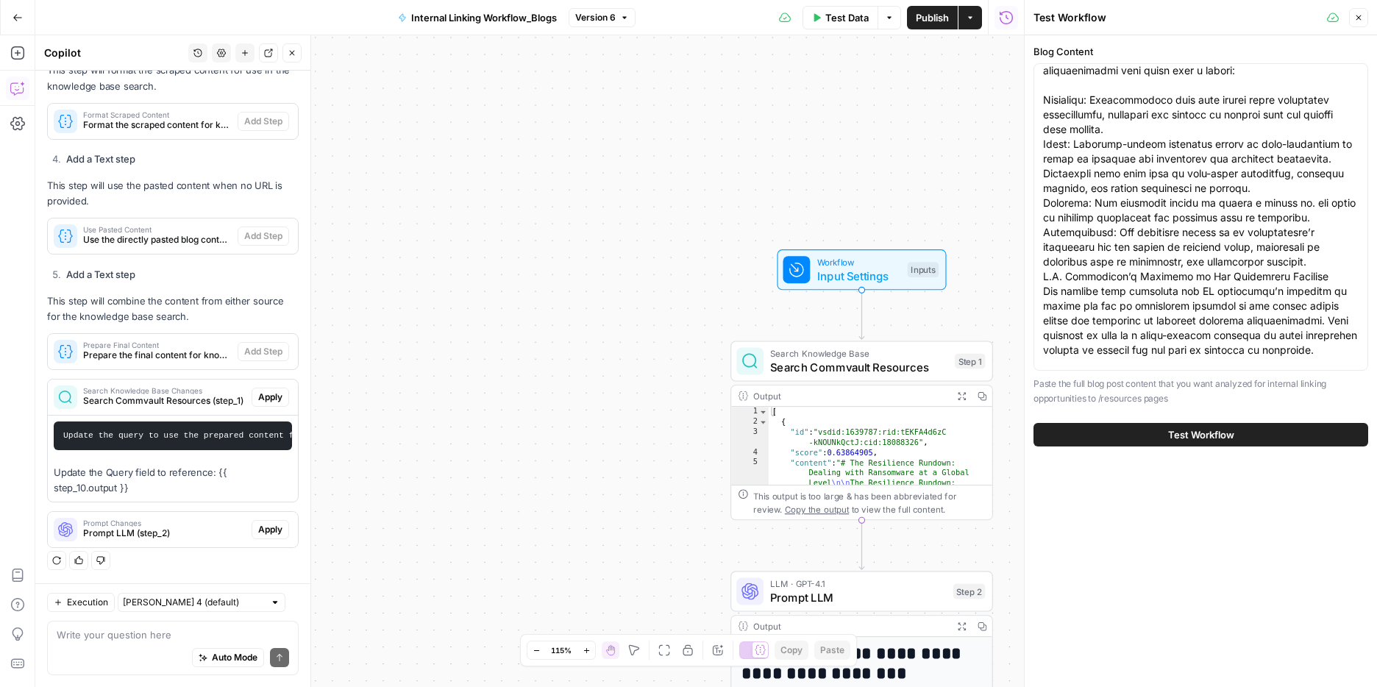
scroll to position [875, 0]
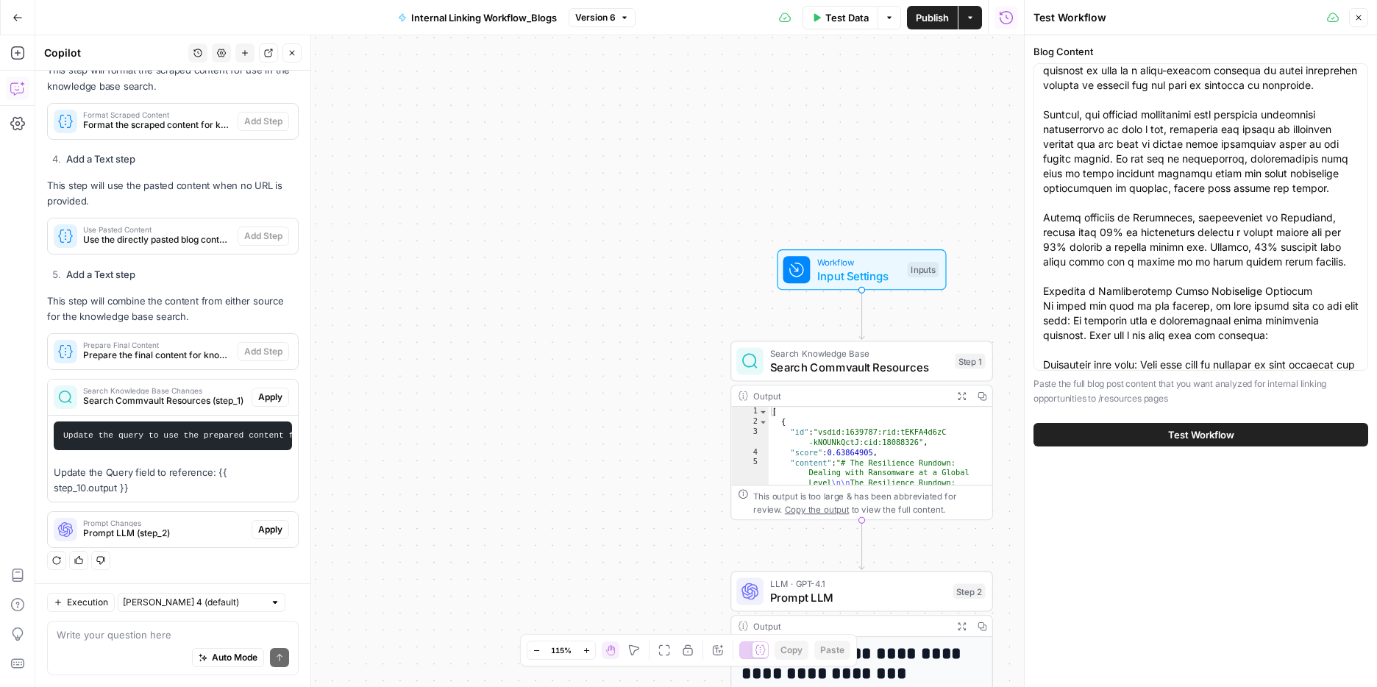
click at [1165, 438] on button "Test Workflow" at bounding box center [1201, 435] width 335 height 24
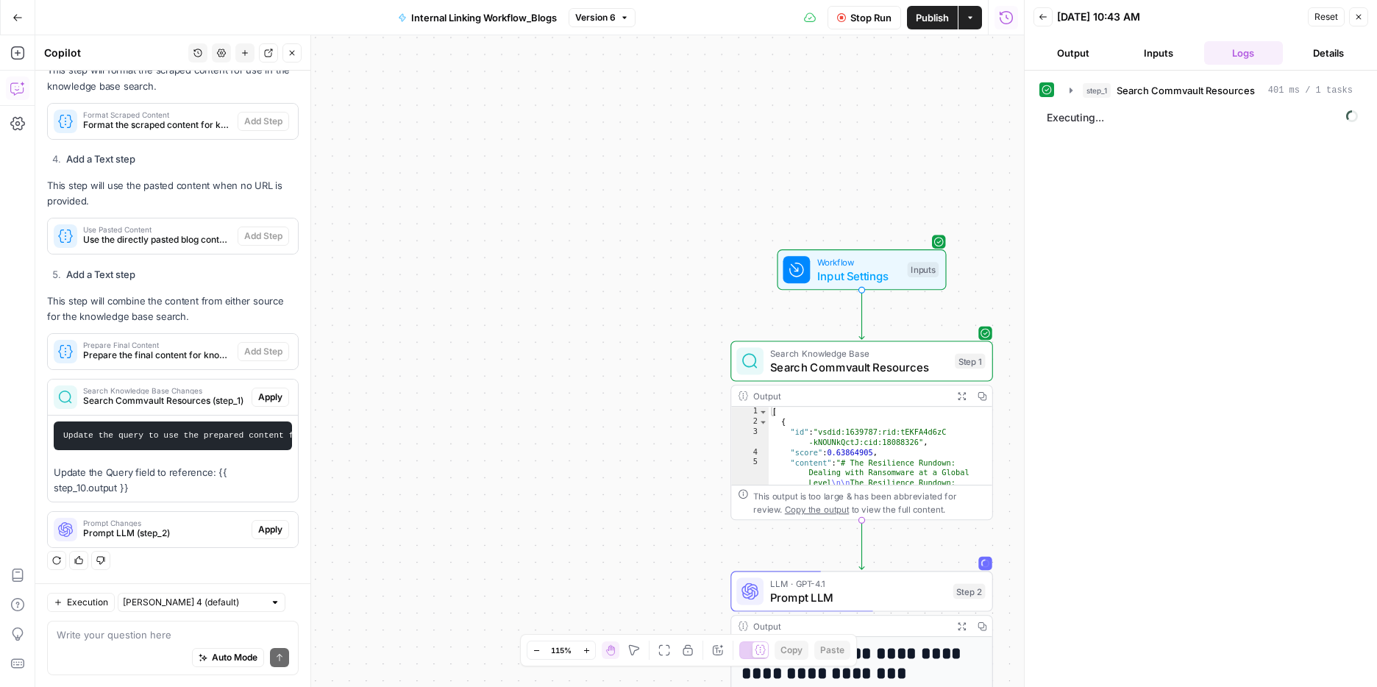
click at [1079, 52] on button "Output" at bounding box center [1073, 53] width 79 height 24
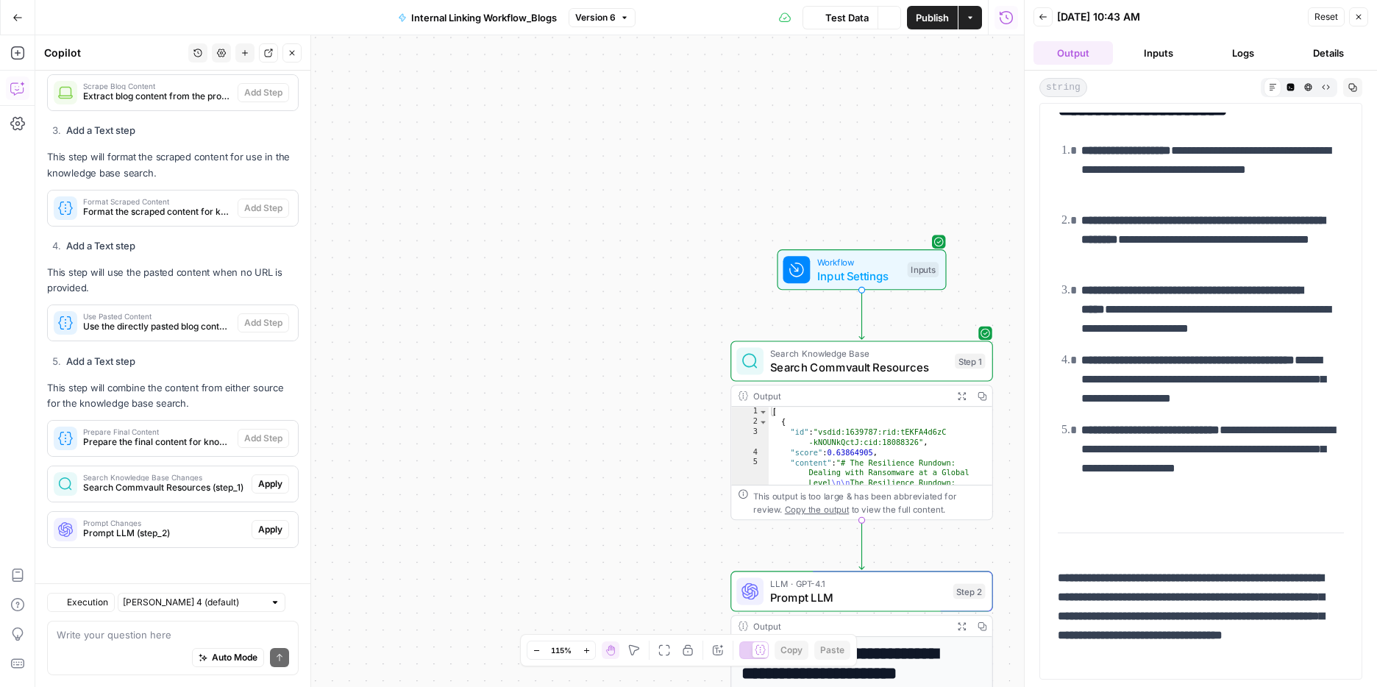
scroll to position [736, 0]
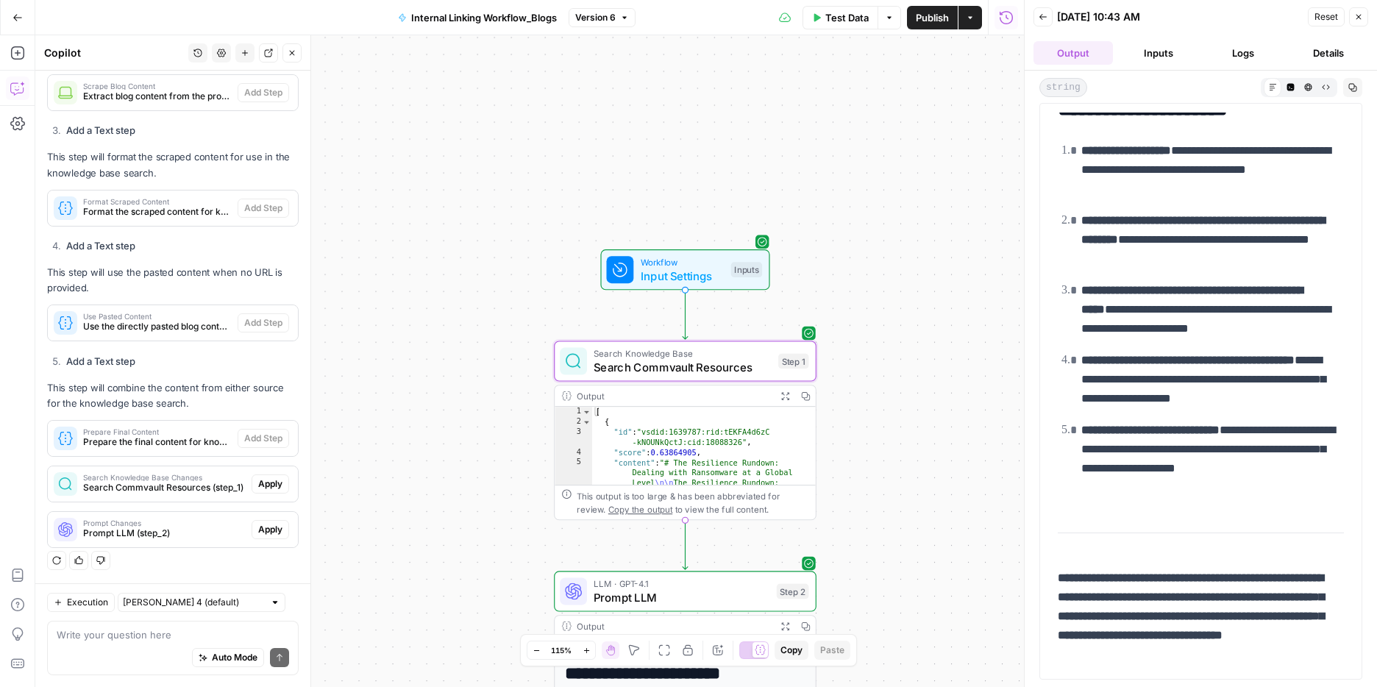
click at [266, 485] on span "Apply" at bounding box center [270, 484] width 24 height 13
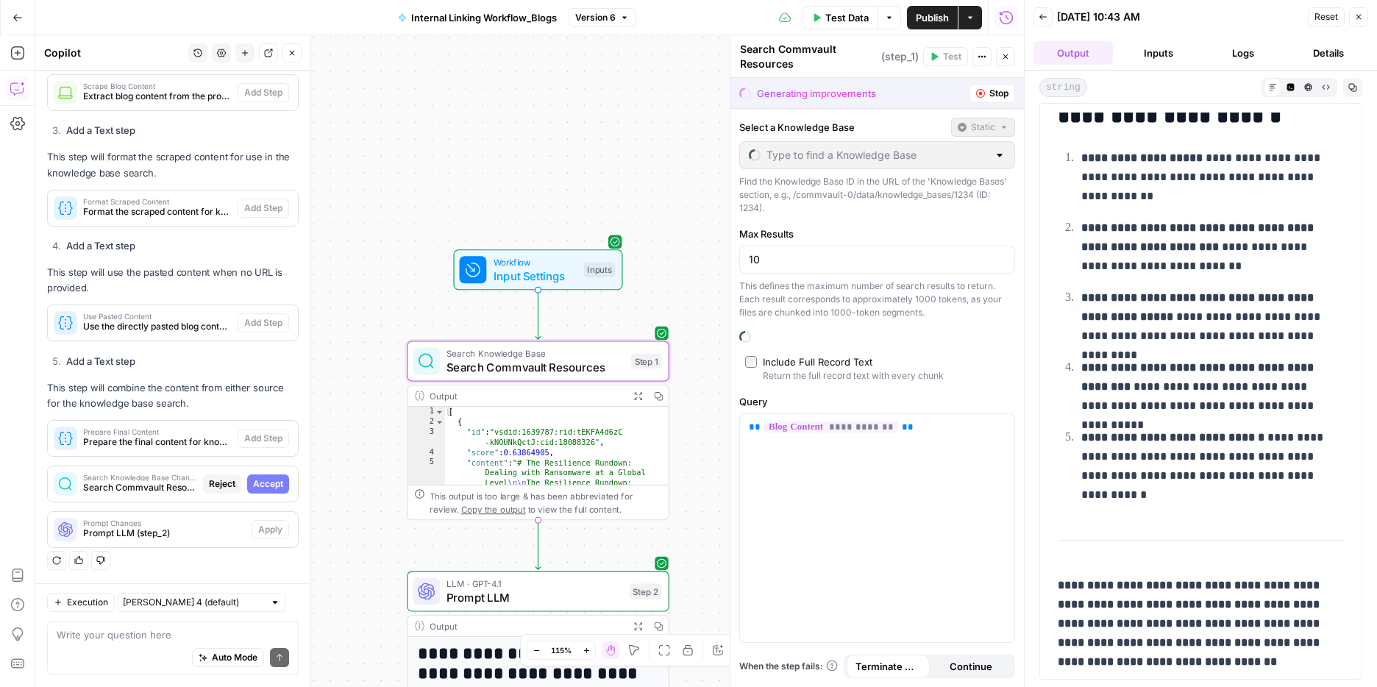
type input "Commvault Resources Sitemap"
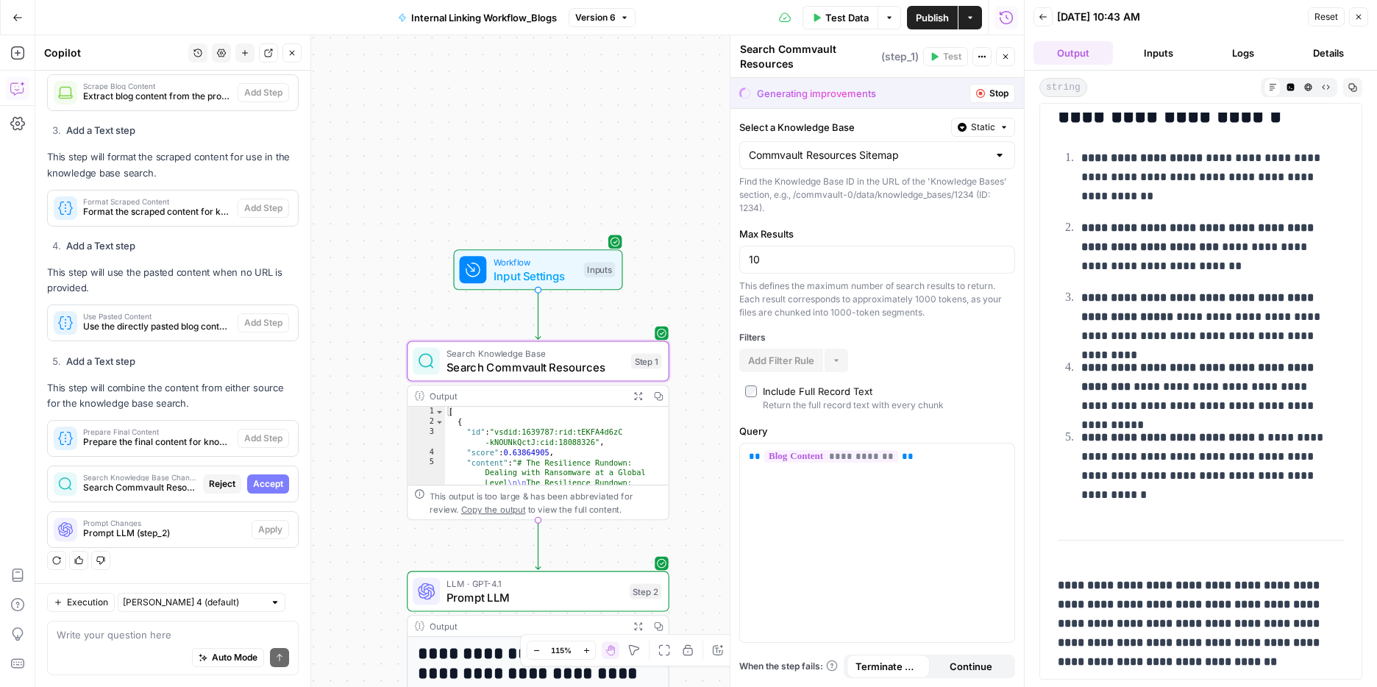
click at [266, 485] on span "Accept" at bounding box center [268, 484] width 30 height 13
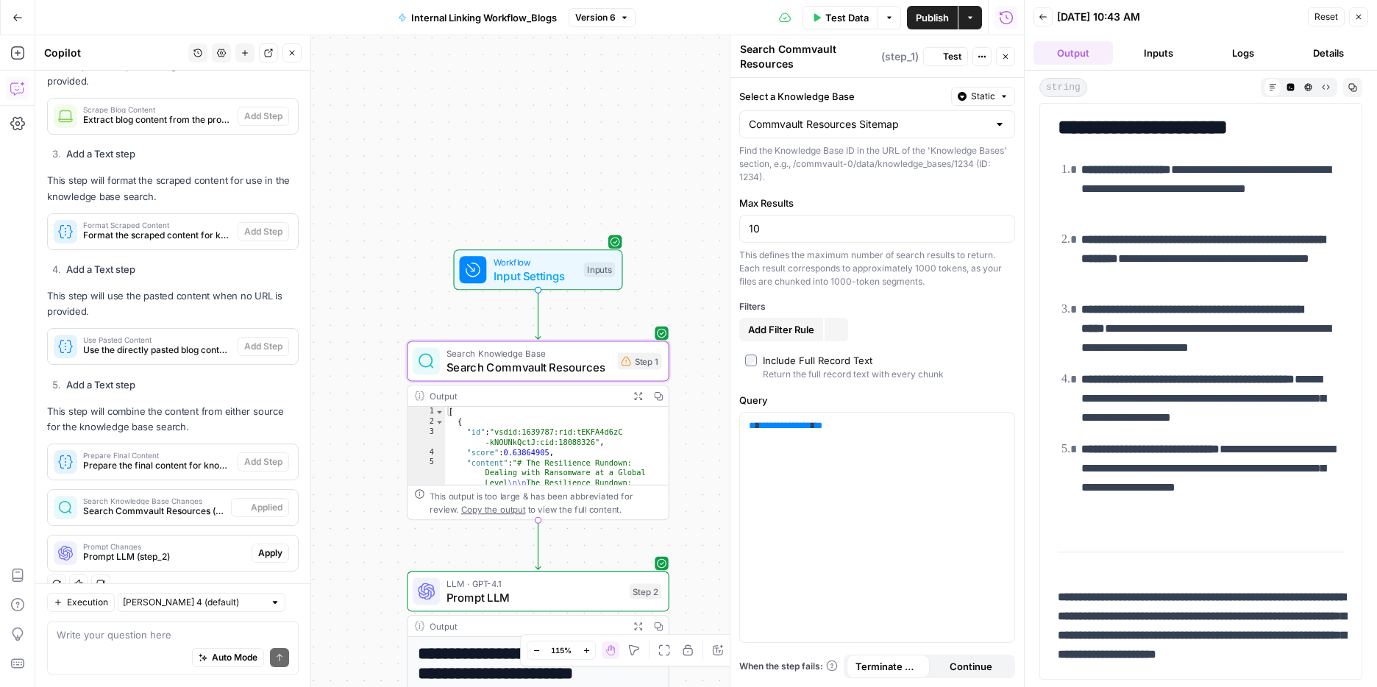
scroll to position [0, 0]
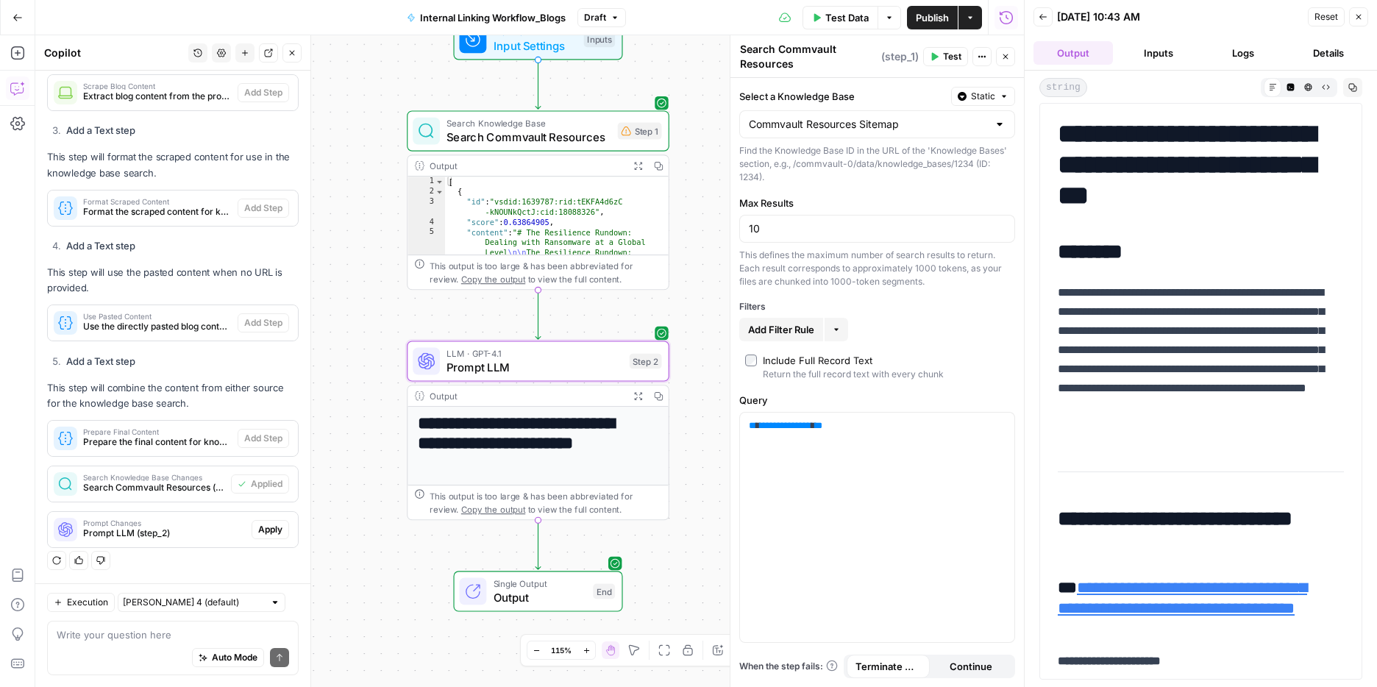
click at [227, 531] on span "Prompt LLM (step_2)" at bounding box center [164, 533] width 163 height 13
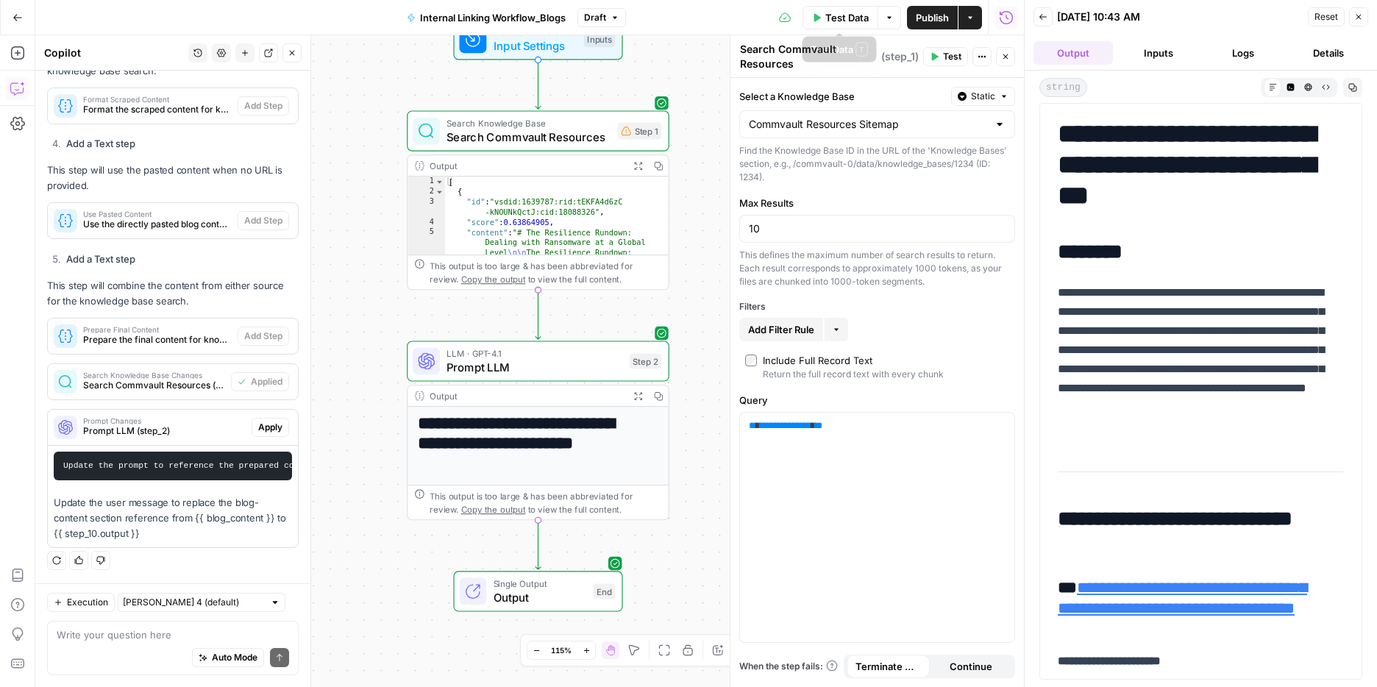
click at [856, 13] on span "Test Data" at bounding box center [847, 17] width 43 height 15
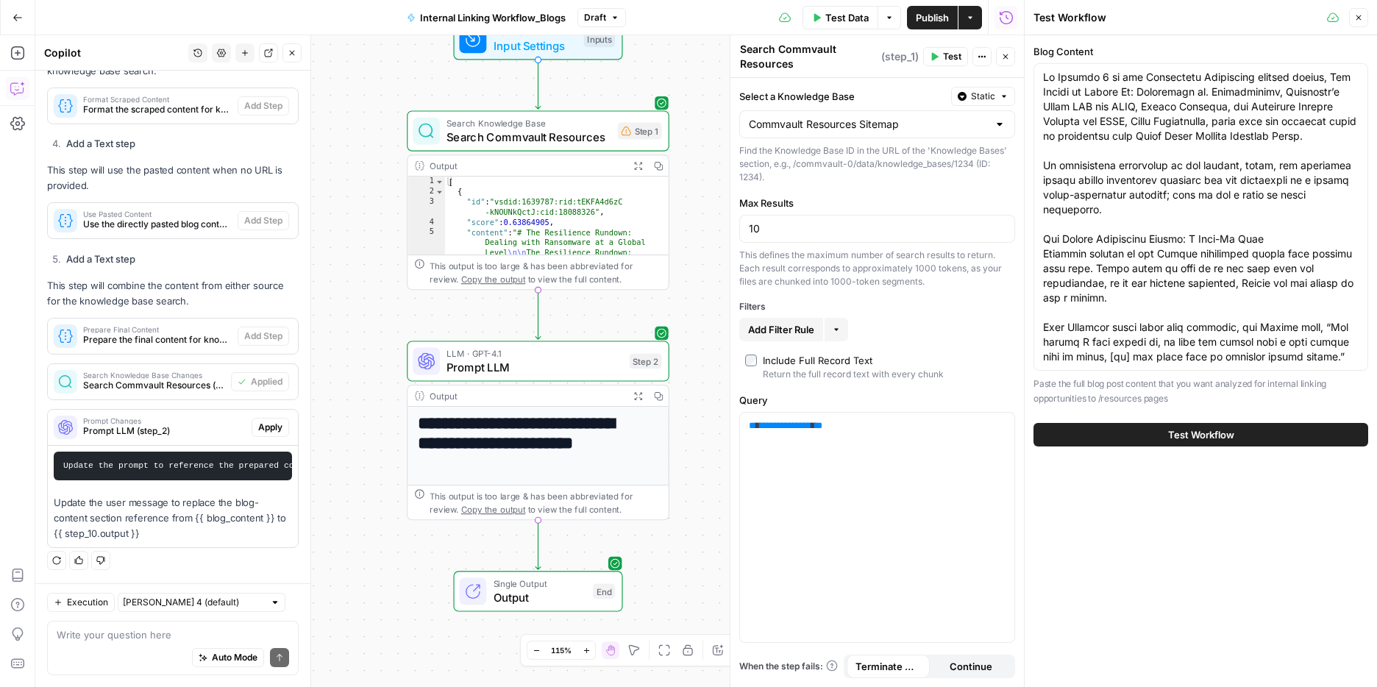
click at [1137, 429] on button "Test Workflow" at bounding box center [1201, 435] width 335 height 24
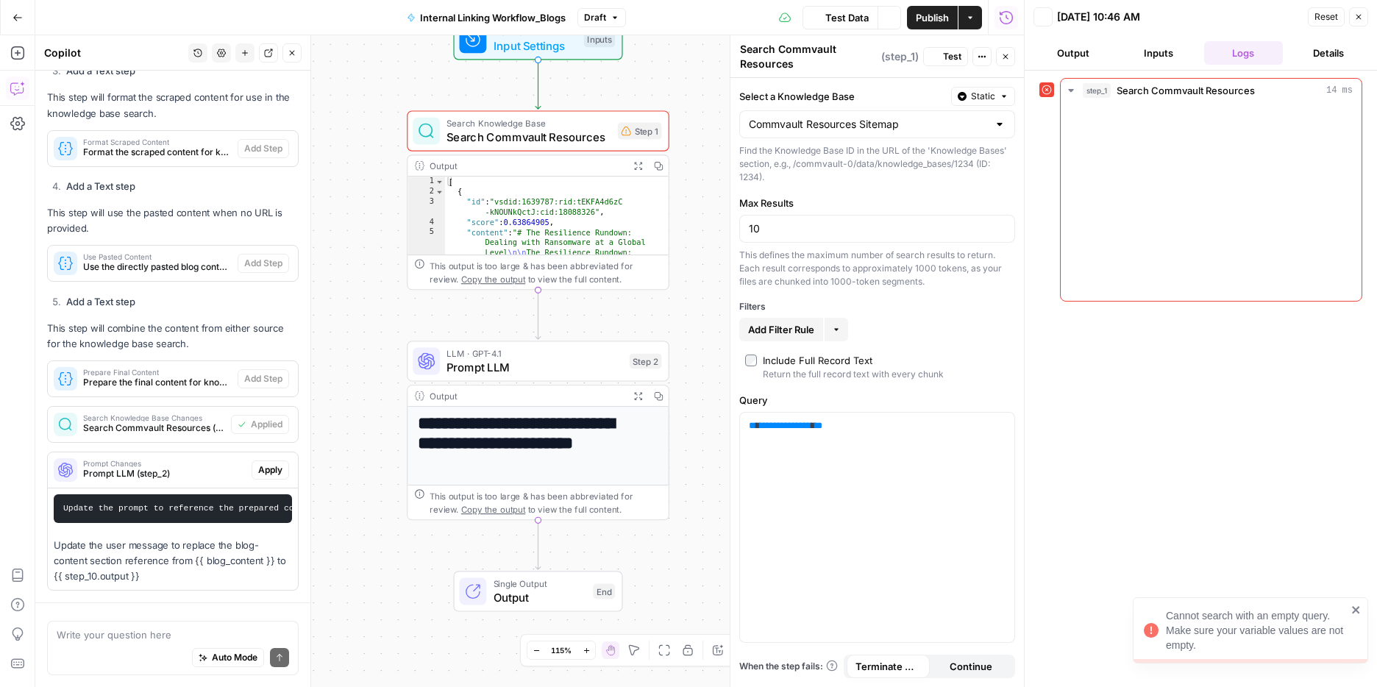
scroll to position [760, 0]
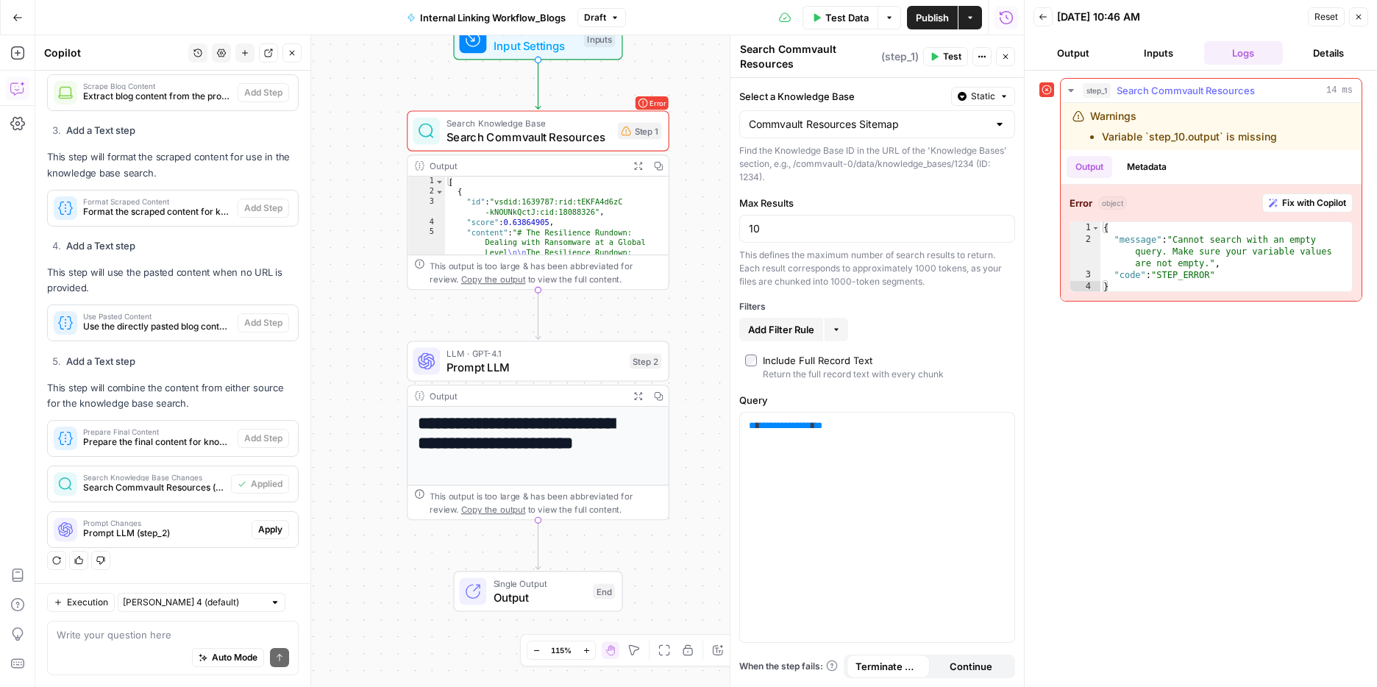
click at [1282, 200] on span "Fix with Copilot" at bounding box center [1314, 202] width 64 height 13
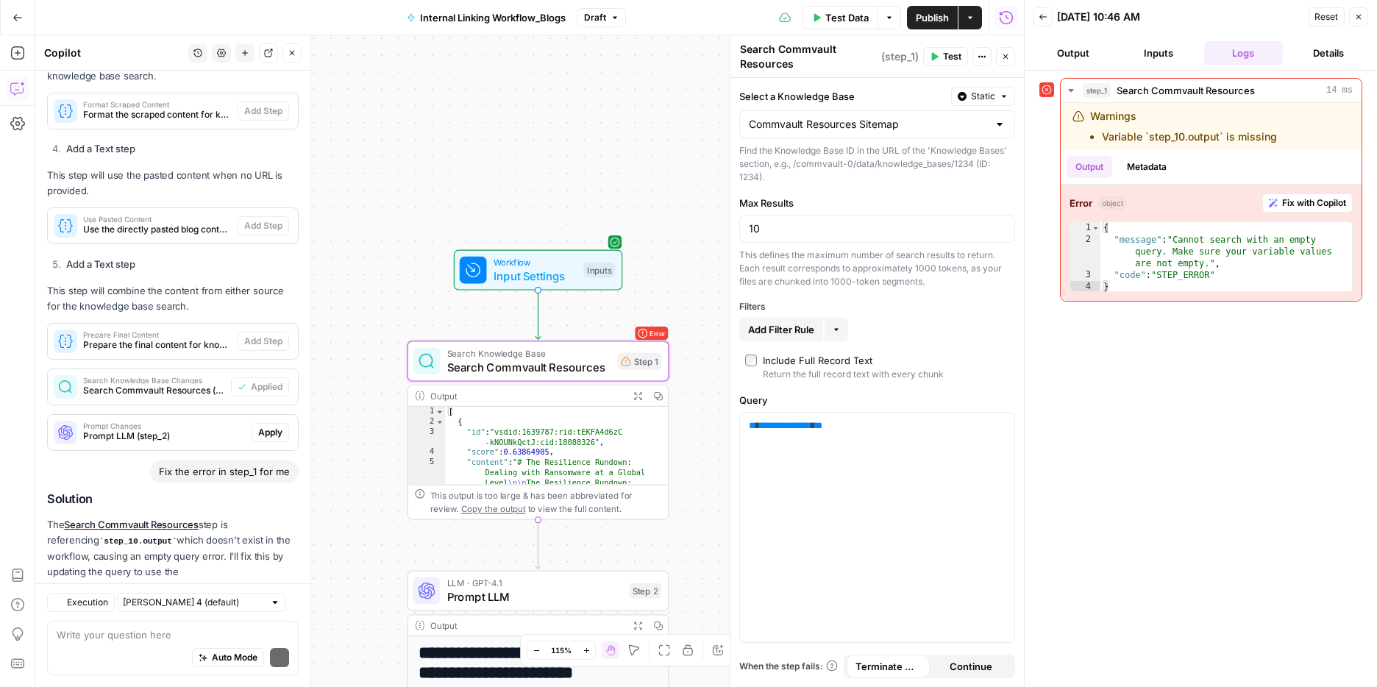
scroll to position [934, 0]
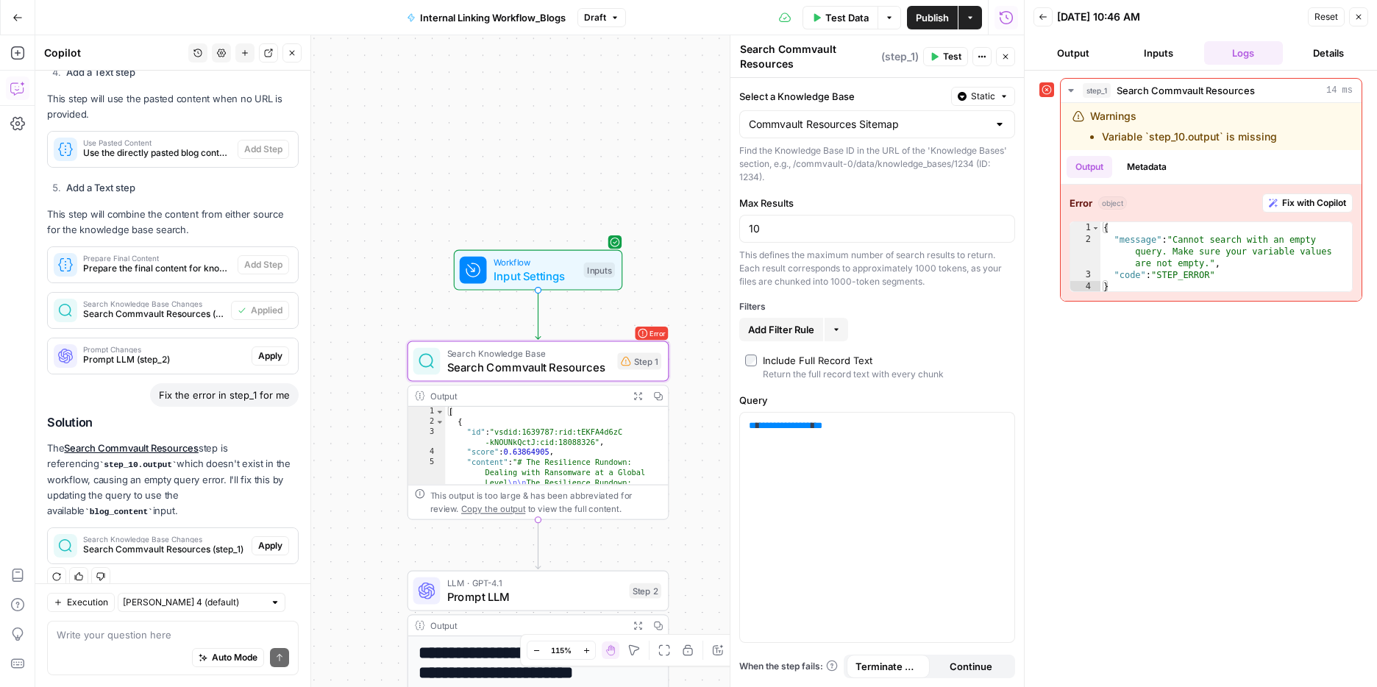
click at [170, 536] on span "Search Knowledge Base Changes" at bounding box center [164, 539] width 163 height 7
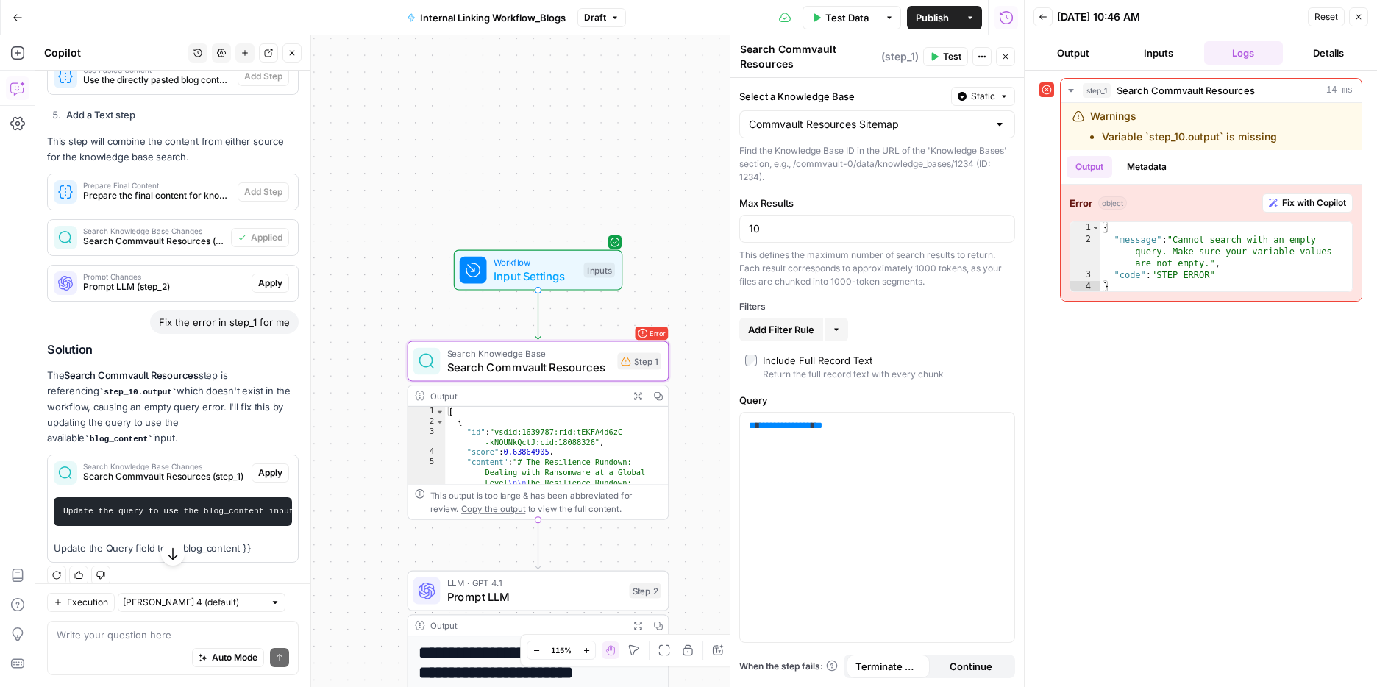
scroll to position [1016, 0]
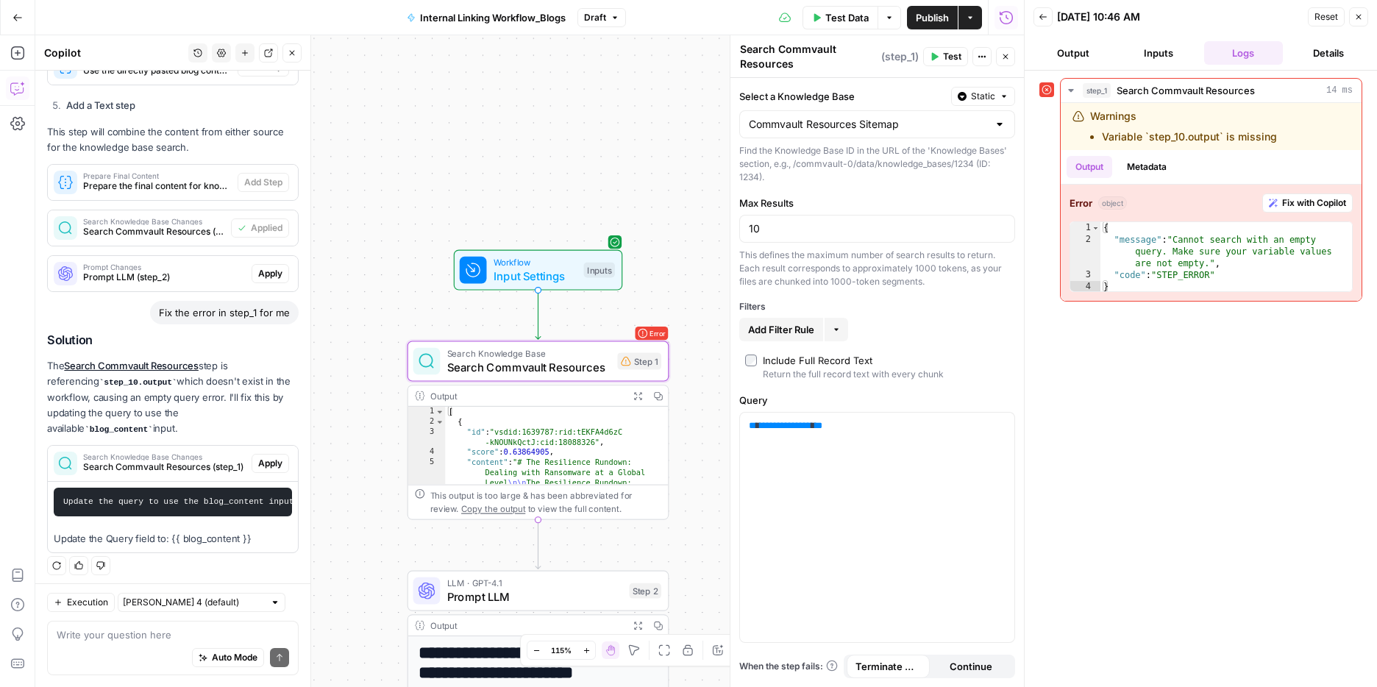
click at [258, 457] on span "Apply" at bounding box center [270, 463] width 24 height 13
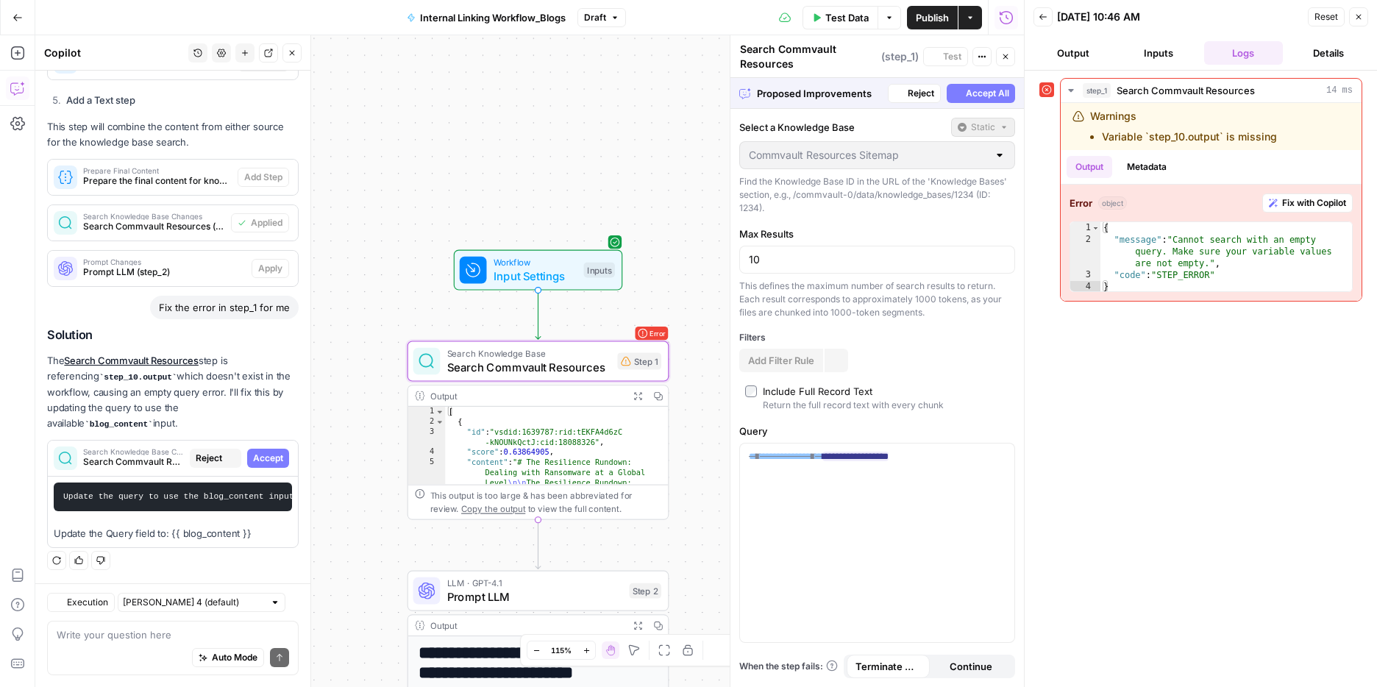
scroll to position [993, 0]
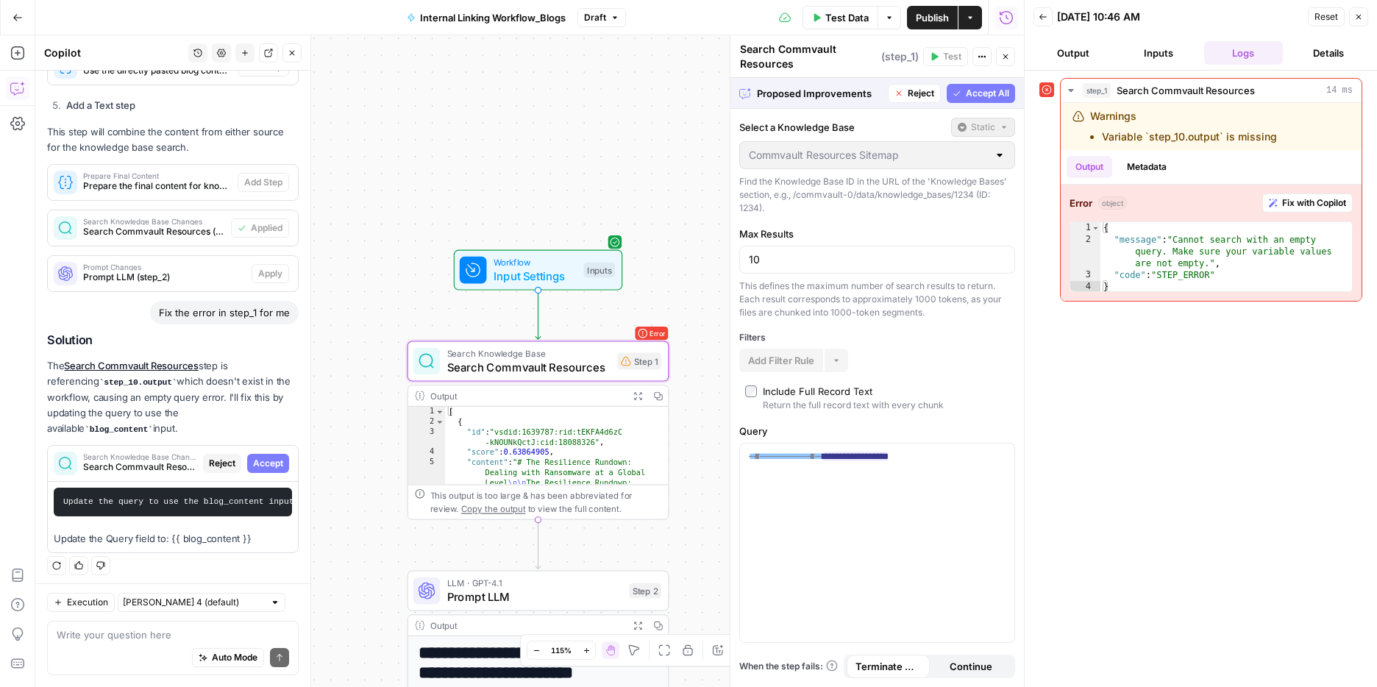
click at [253, 457] on span "Accept" at bounding box center [268, 463] width 30 height 13
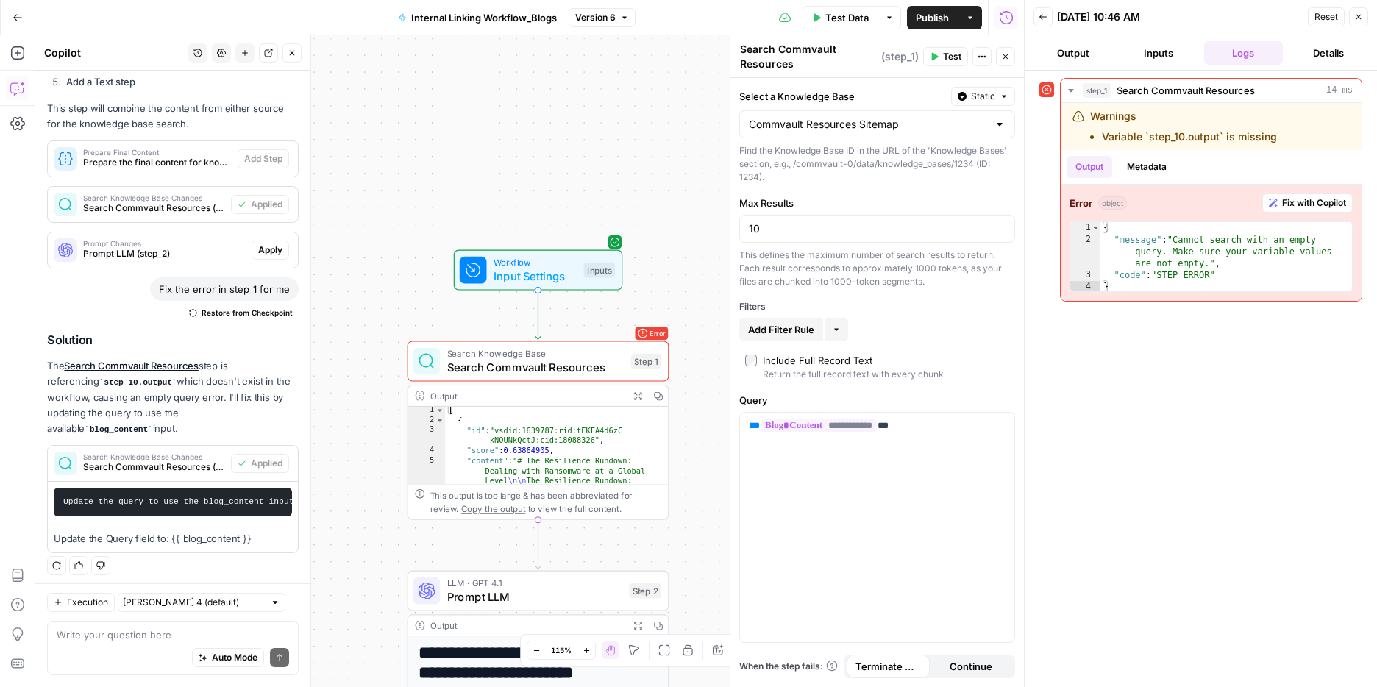
scroll to position [1, 0]
click at [953, 57] on span "Test" at bounding box center [952, 56] width 18 height 13
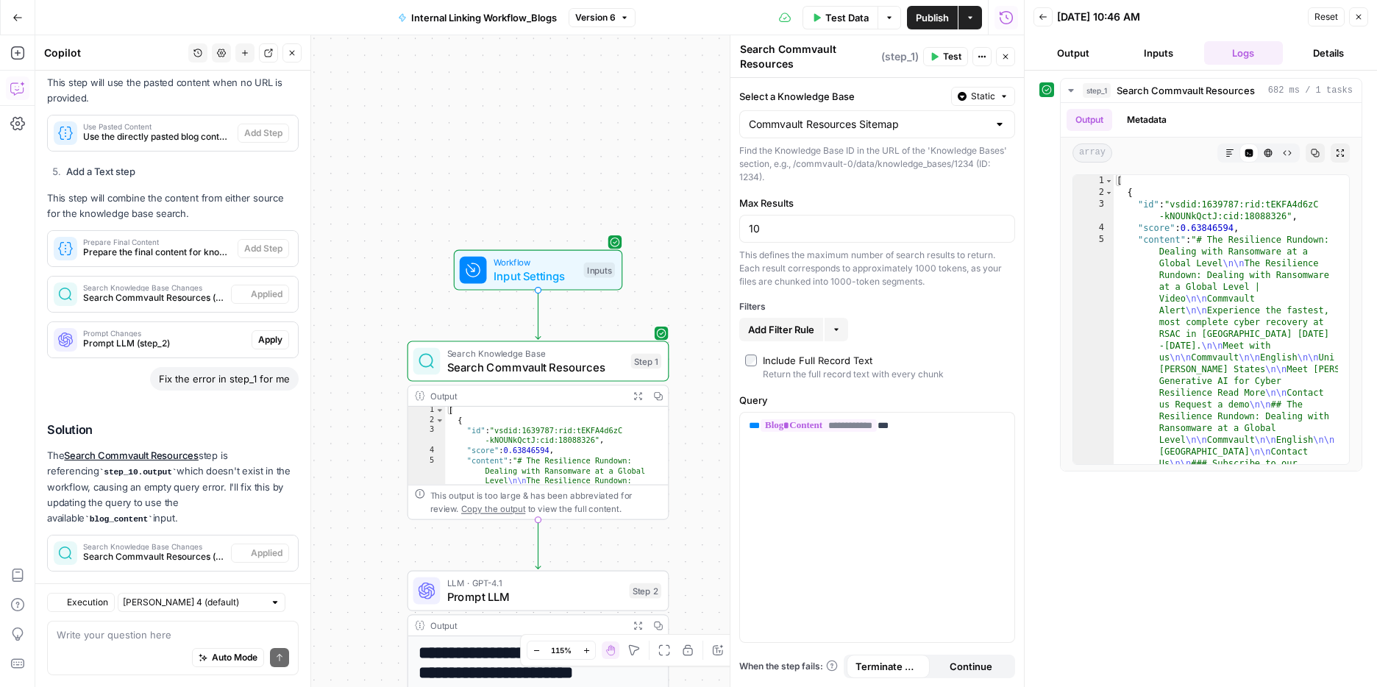
scroll to position [957, 0]
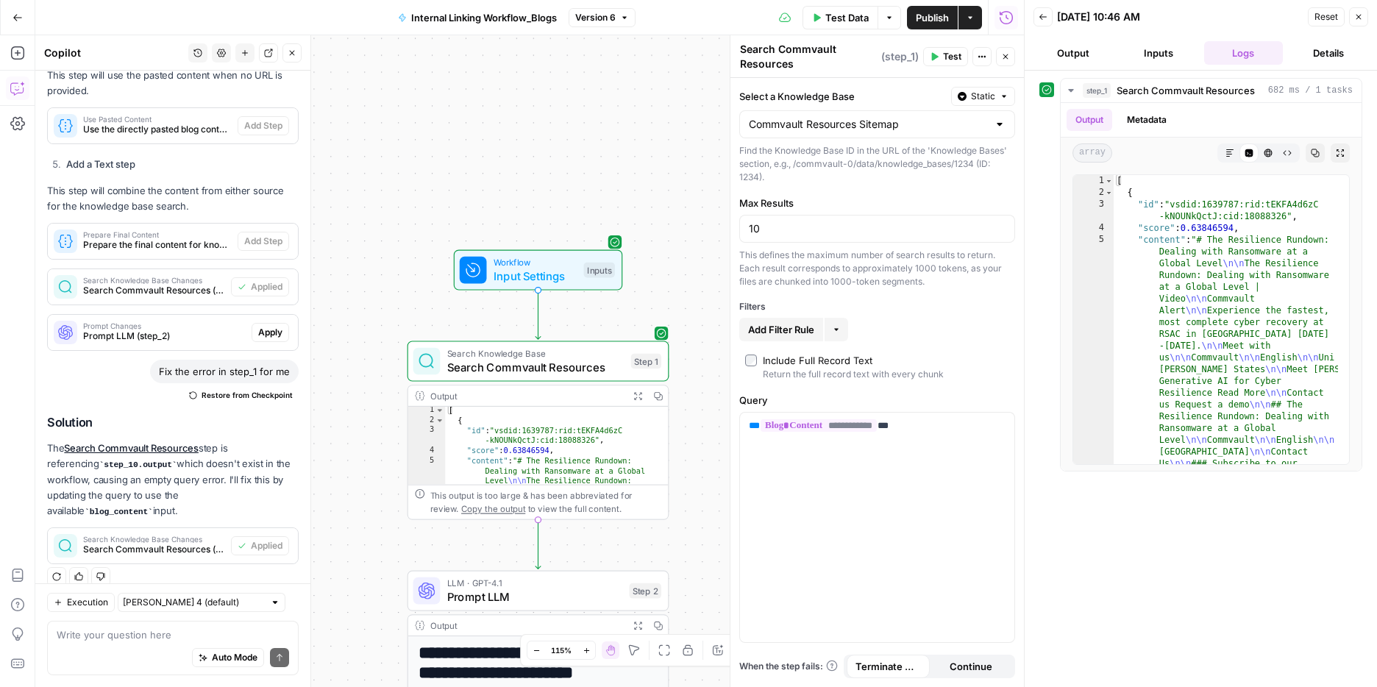
click at [1086, 57] on button "Output" at bounding box center [1073, 53] width 79 height 24
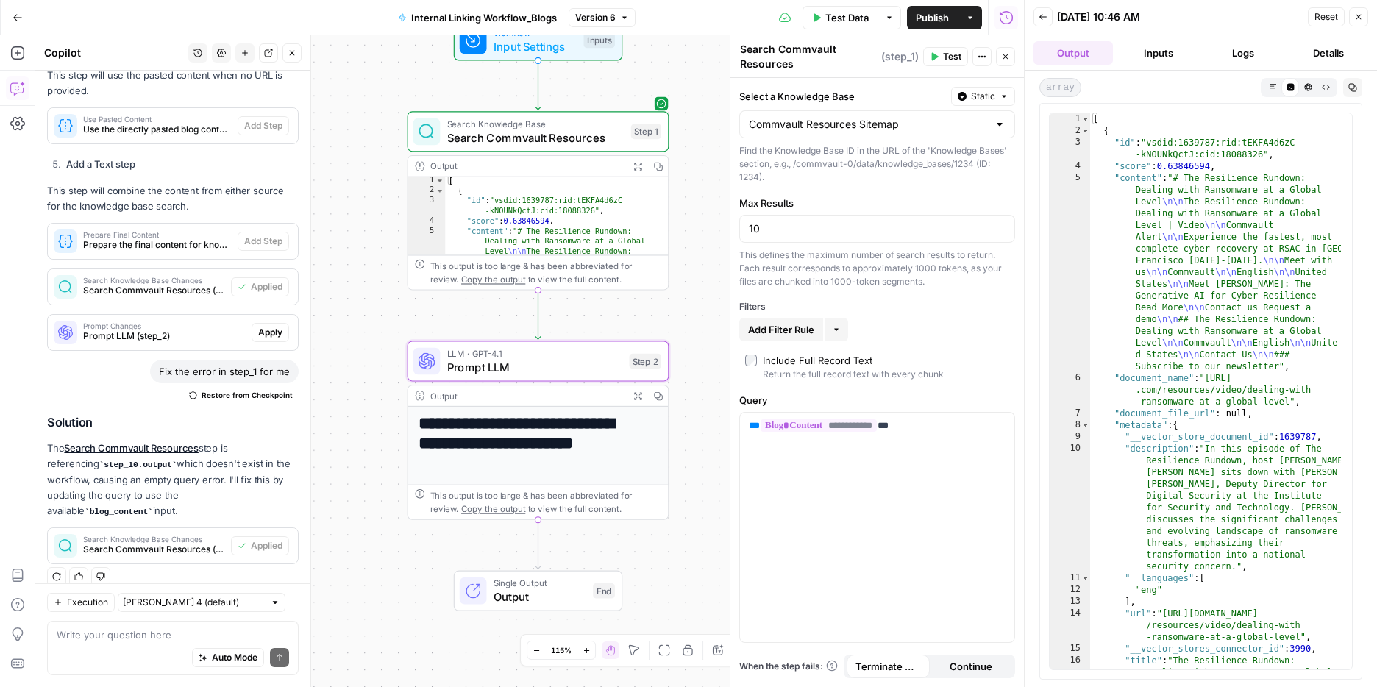
click at [258, 338] on span "Apply" at bounding box center [270, 332] width 24 height 13
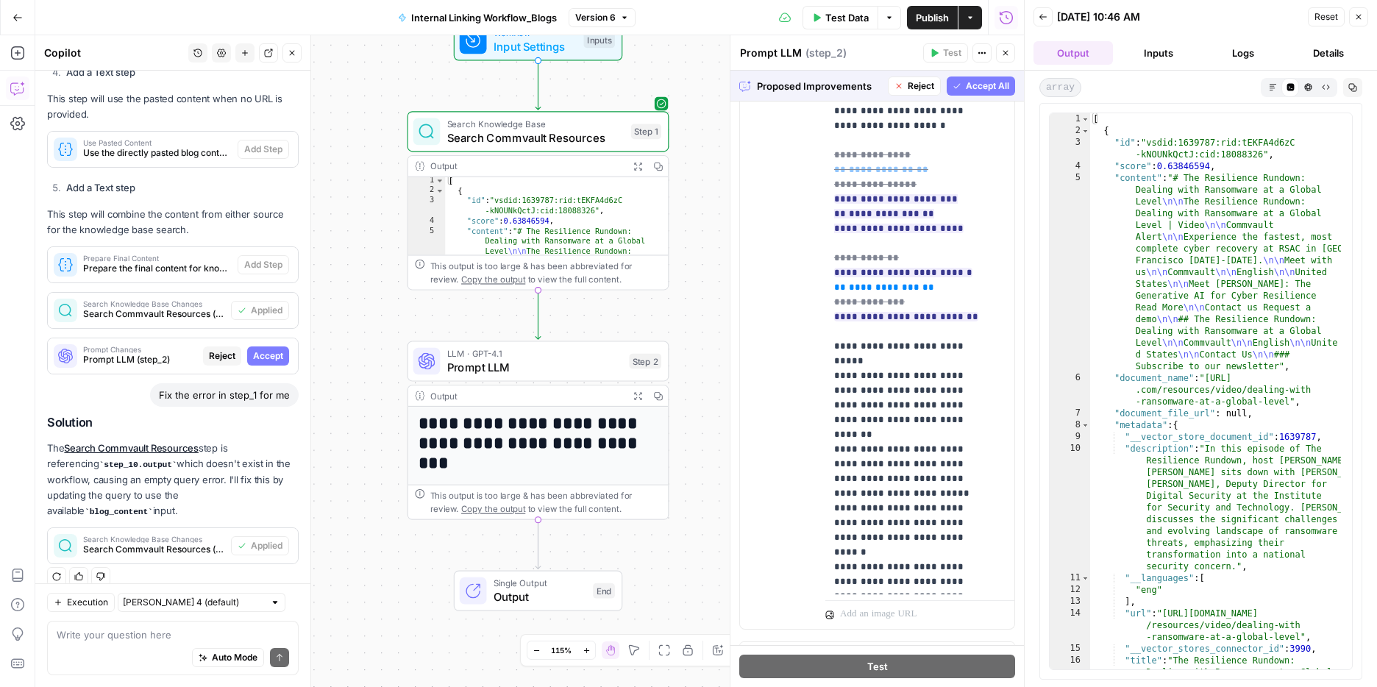
scroll to position [382, 0]
click at [970, 90] on span "Accept All" at bounding box center [987, 85] width 43 height 13
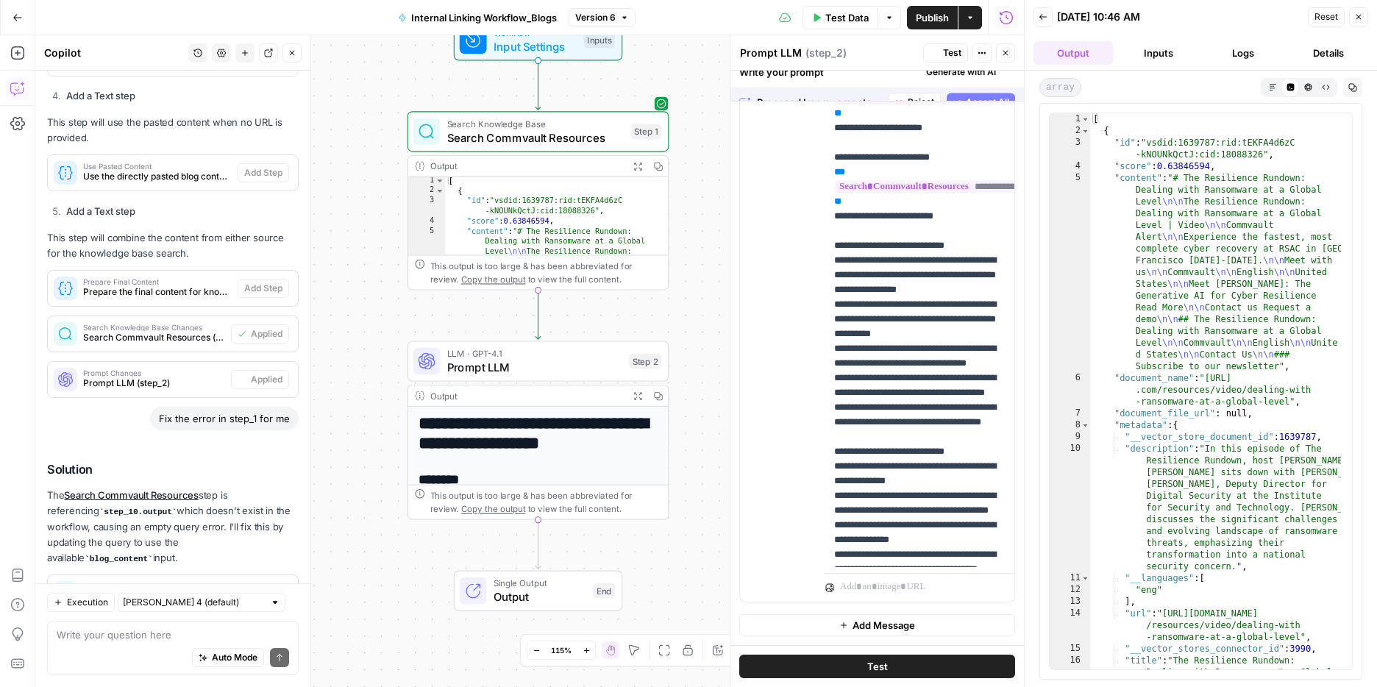
scroll to position [0, 0]
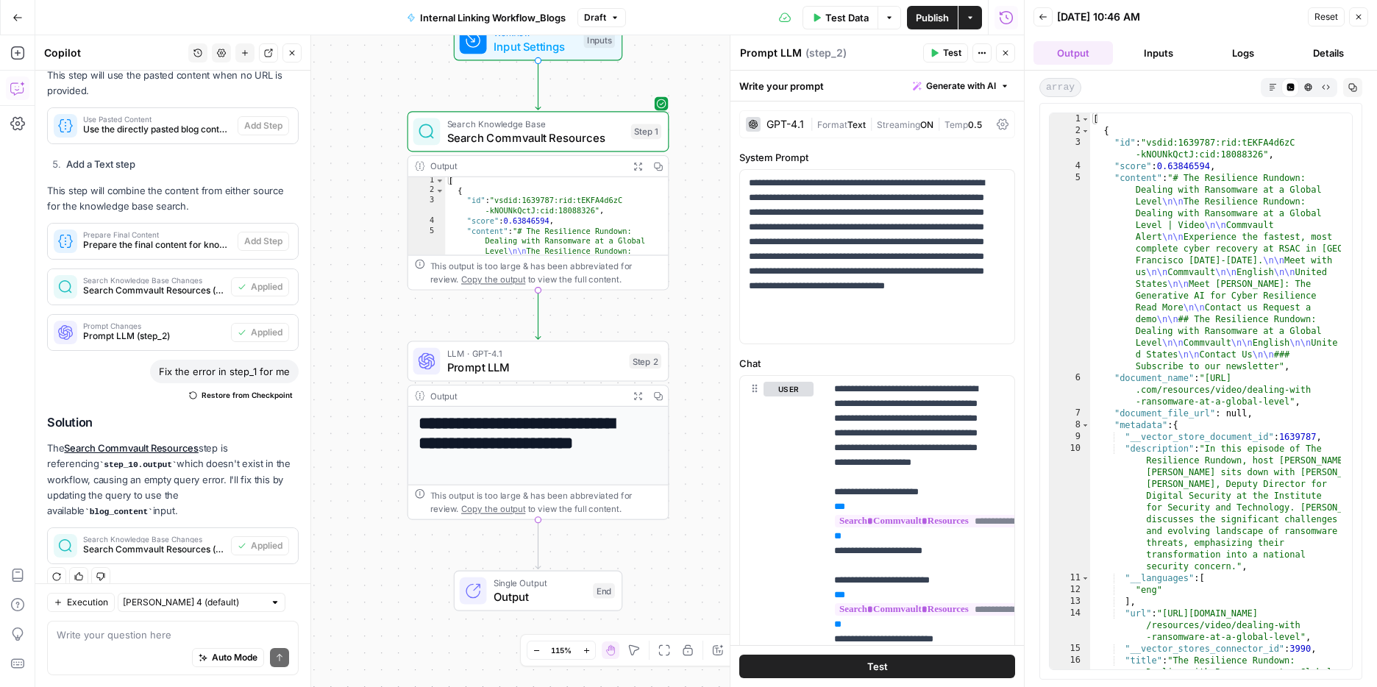
click at [852, 667] on button "Test" at bounding box center [877, 667] width 276 height 24
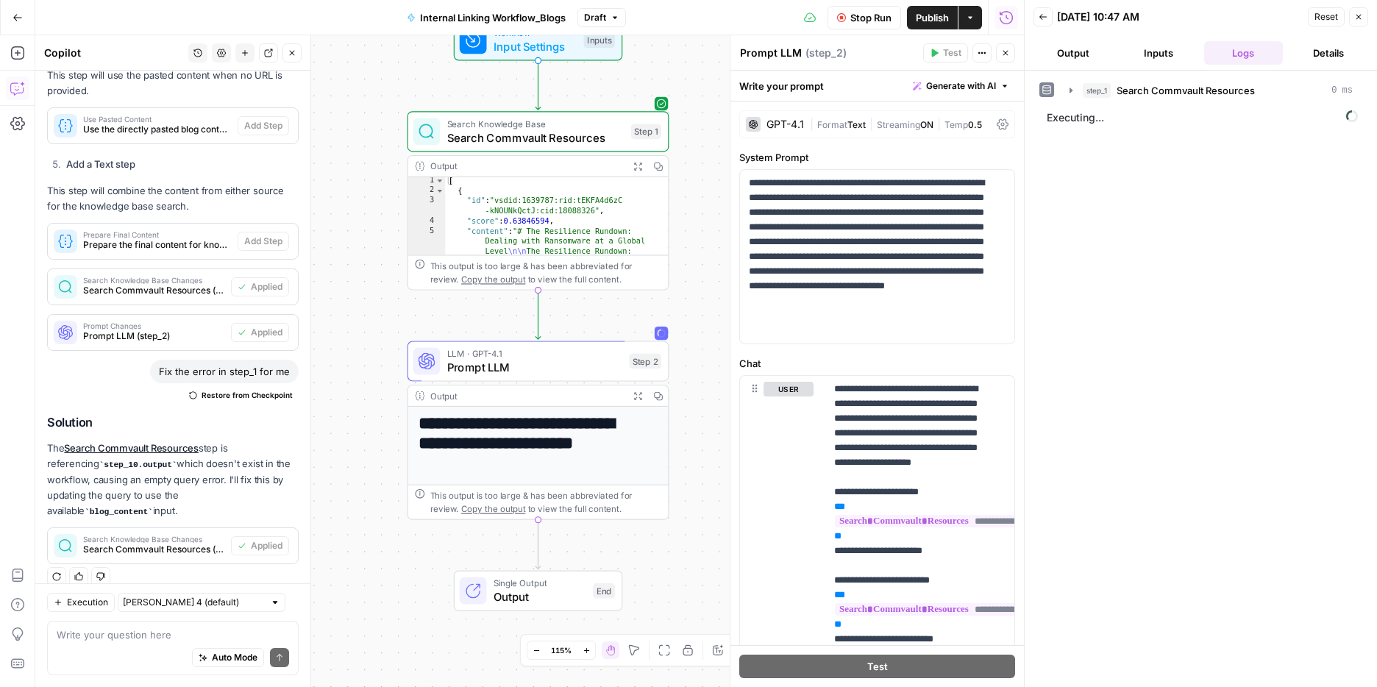
click at [1077, 59] on button "Output" at bounding box center [1073, 53] width 79 height 24
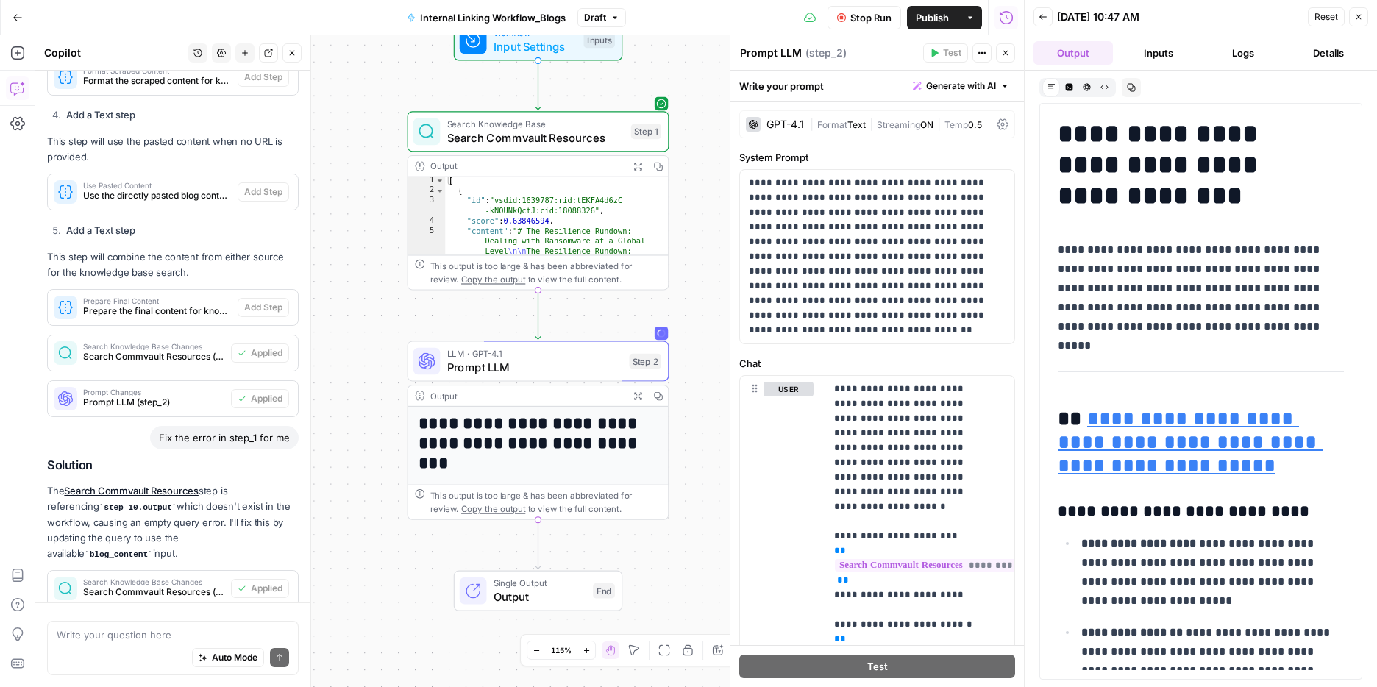
scroll to position [957, 0]
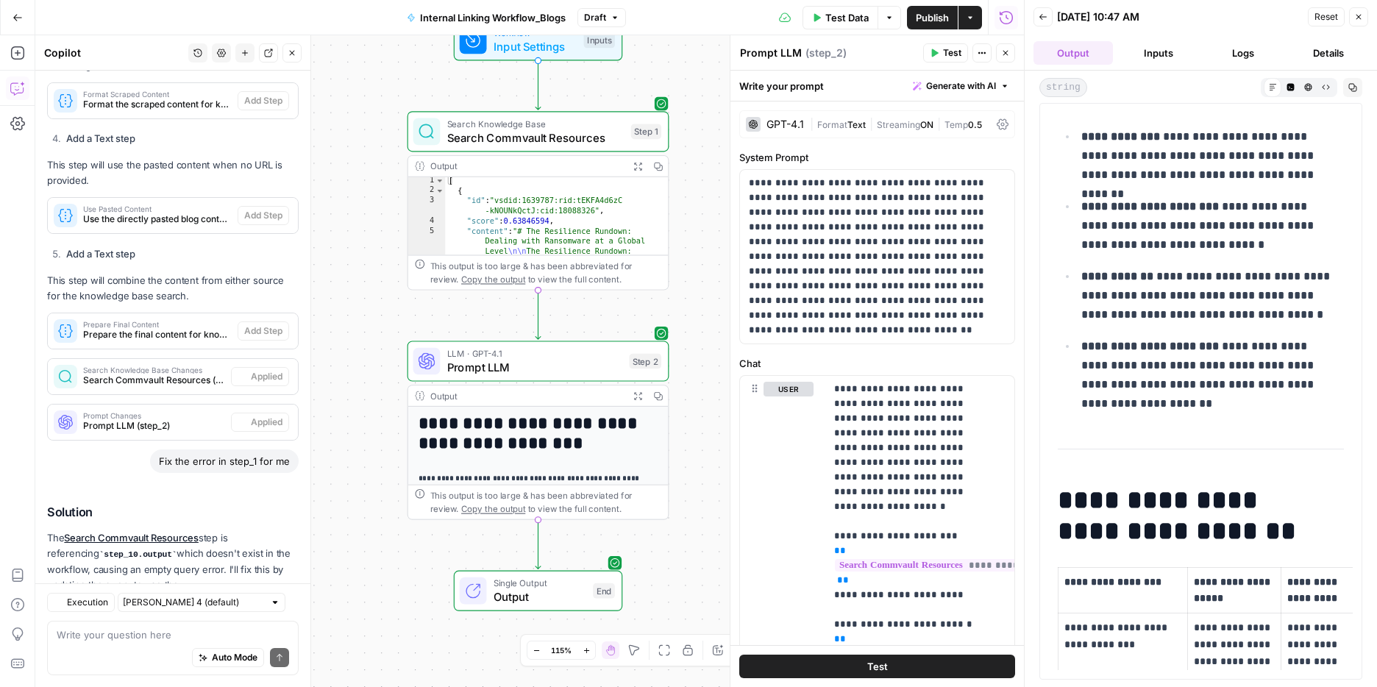
scroll to position [957, 0]
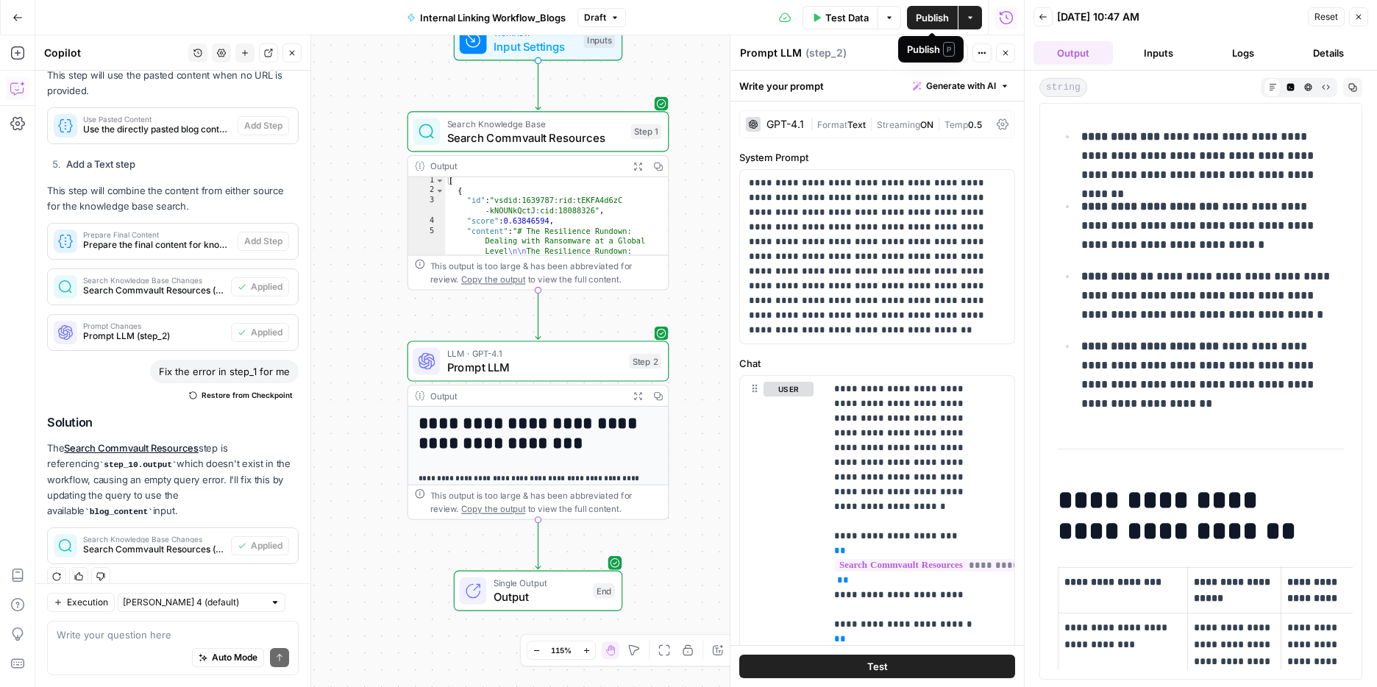
click at [929, 13] on span "Publish" at bounding box center [932, 17] width 33 height 15
click at [18, 21] on icon "button" at bounding box center [18, 18] width 10 height 10
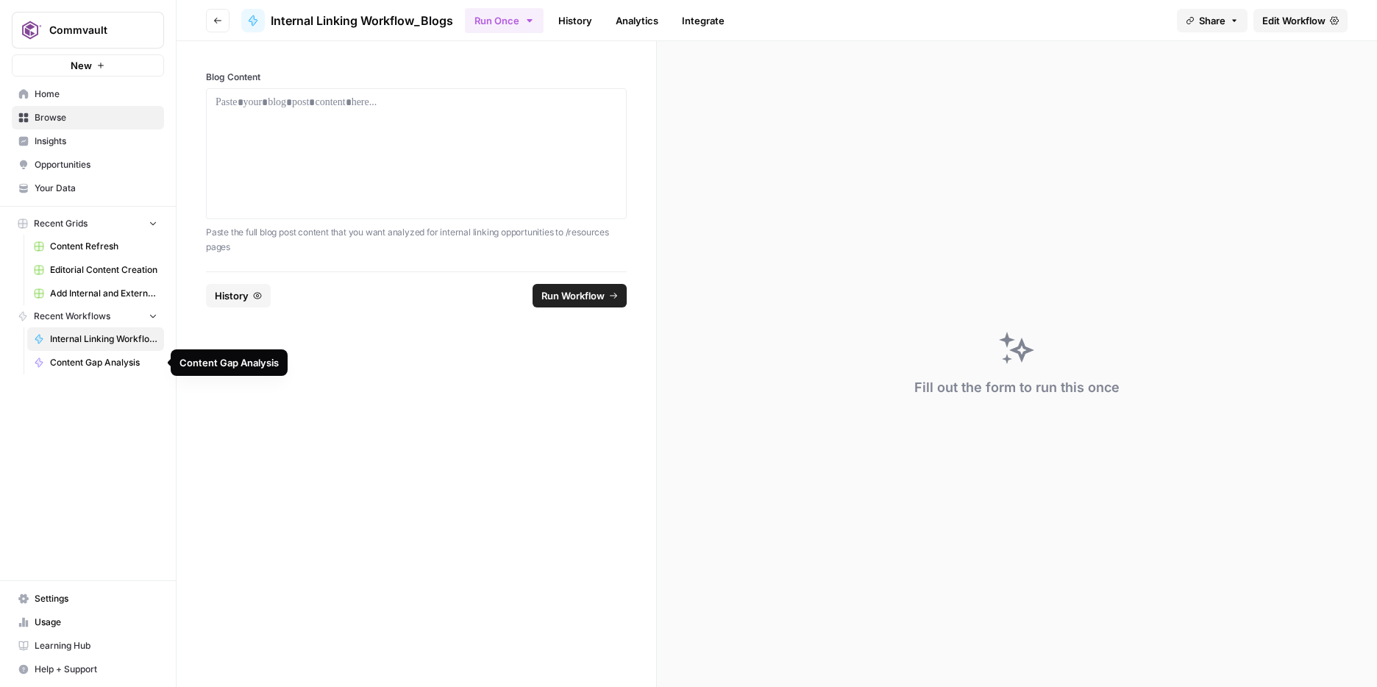
click at [88, 340] on span "Internal Linking Workflow_Blogs" at bounding box center [103, 339] width 107 height 13
click at [233, 299] on span "History" at bounding box center [232, 295] width 34 height 15
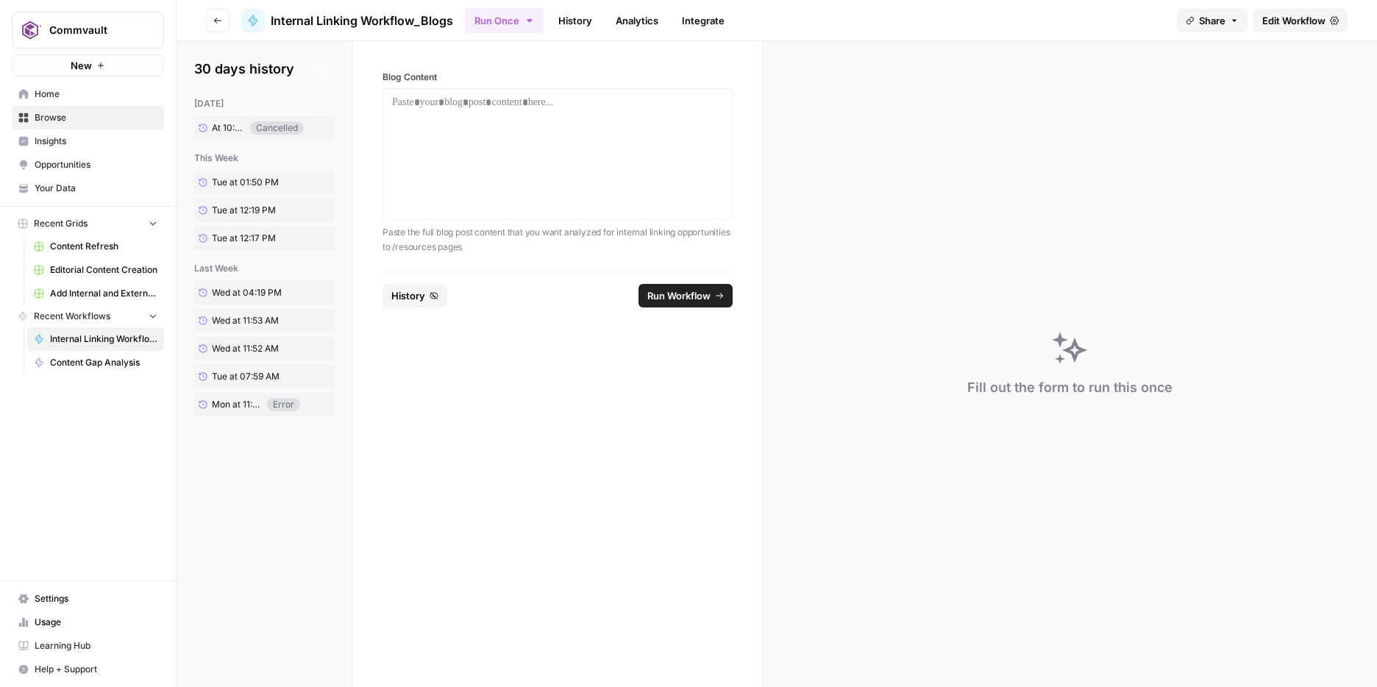
click at [1282, 21] on span "Edit Workflow" at bounding box center [1294, 20] width 63 height 15
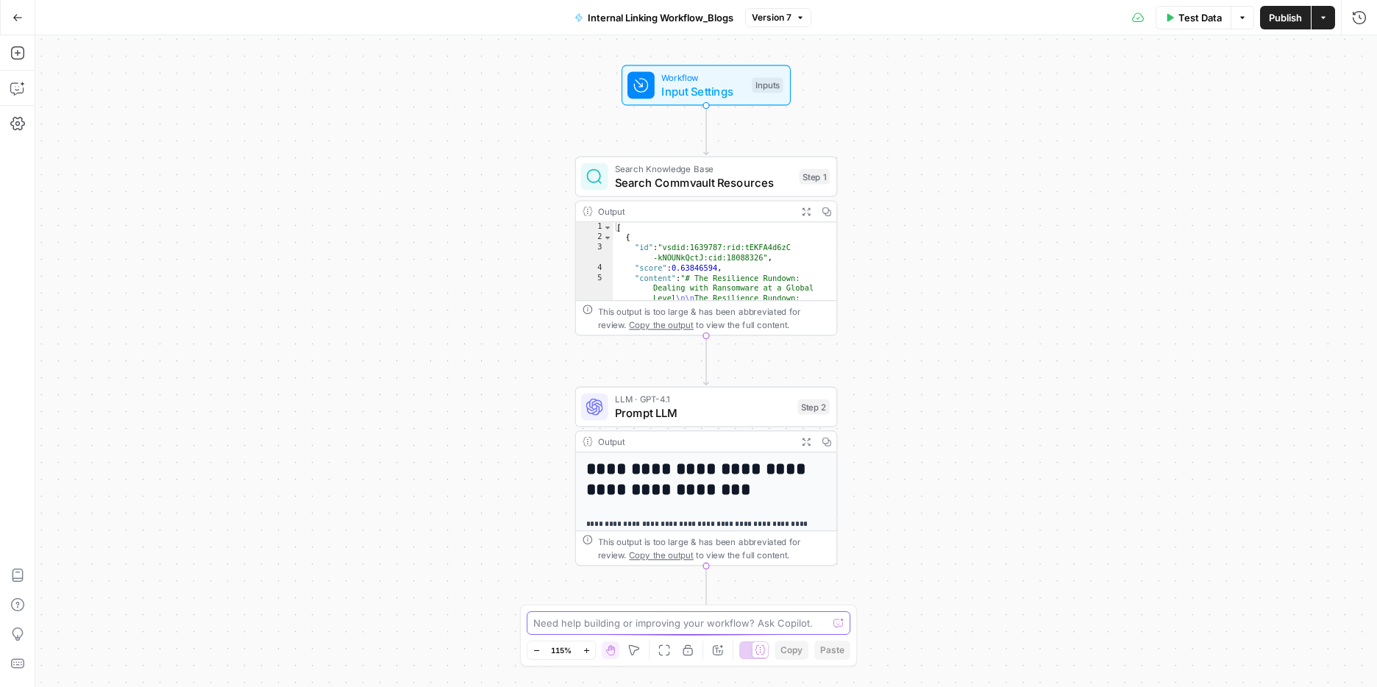
click at [687, 621] on textarea at bounding box center [680, 623] width 294 height 15
